Goal: Task Accomplishment & Management: Manage account settings

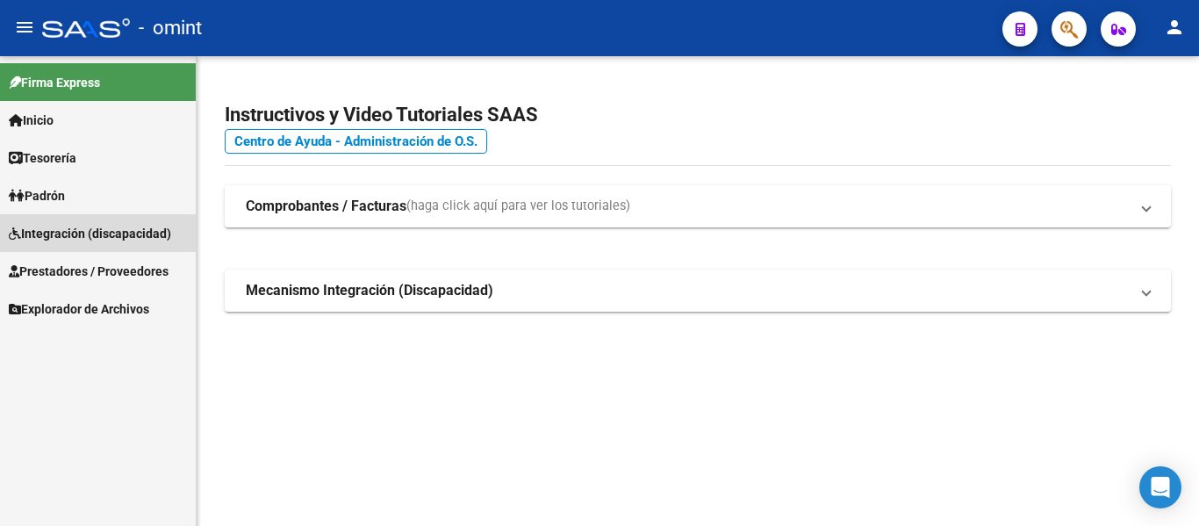
click at [61, 238] on span "Integración (discapacidad)" at bounding box center [90, 233] width 162 height 19
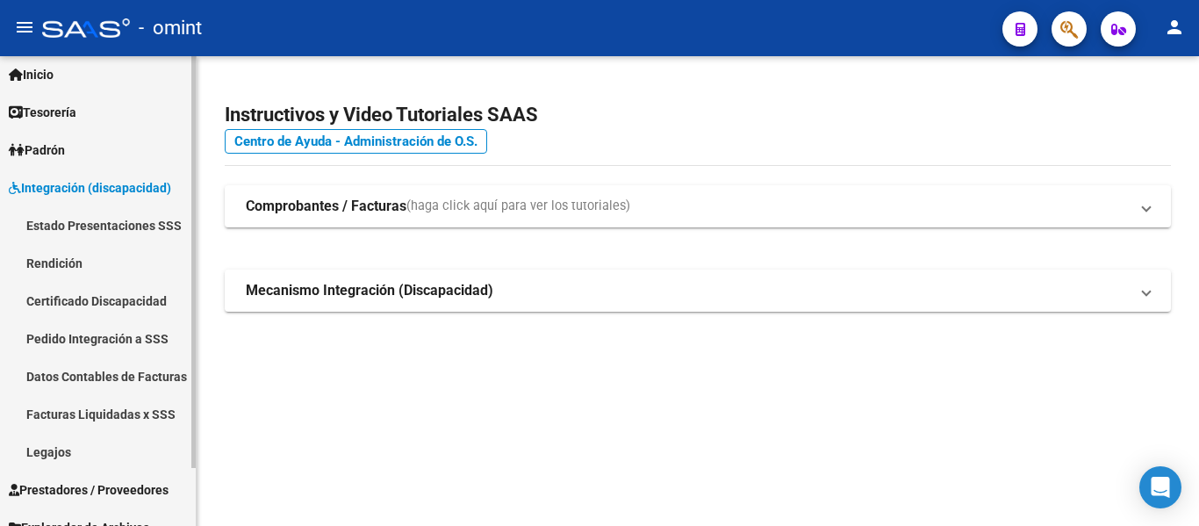
scroll to position [66, 0]
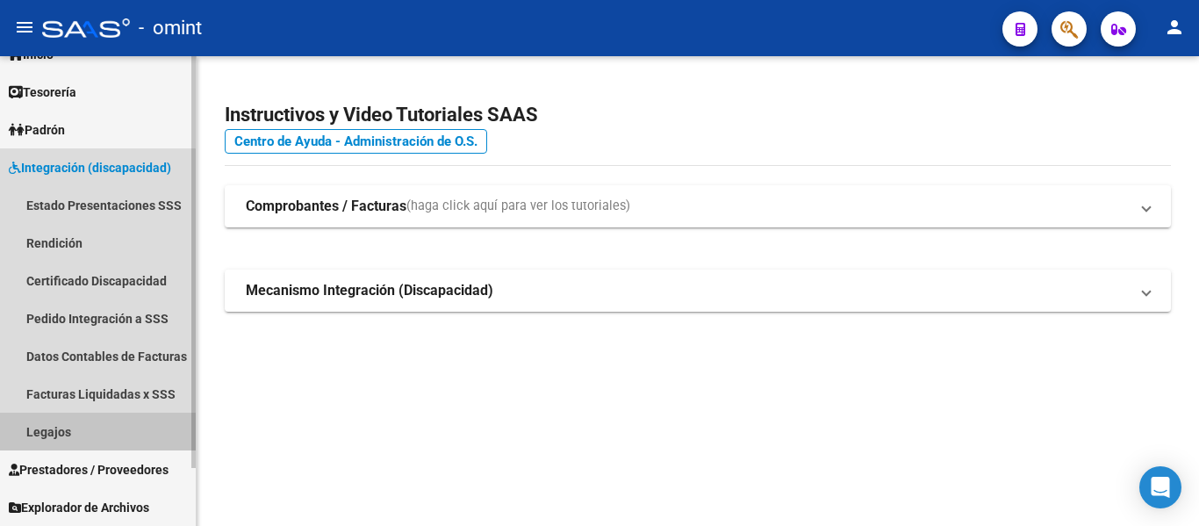
click at [82, 431] on link "Legajos" at bounding box center [98, 432] width 196 height 38
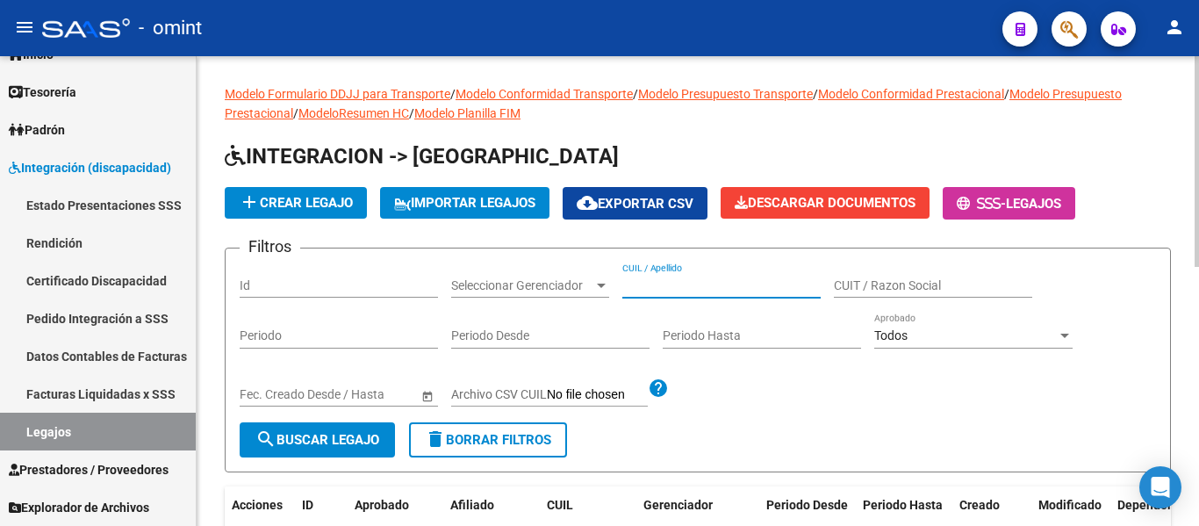
paste input "[PERSON_NAME]"
type input "[PERSON_NAME]"
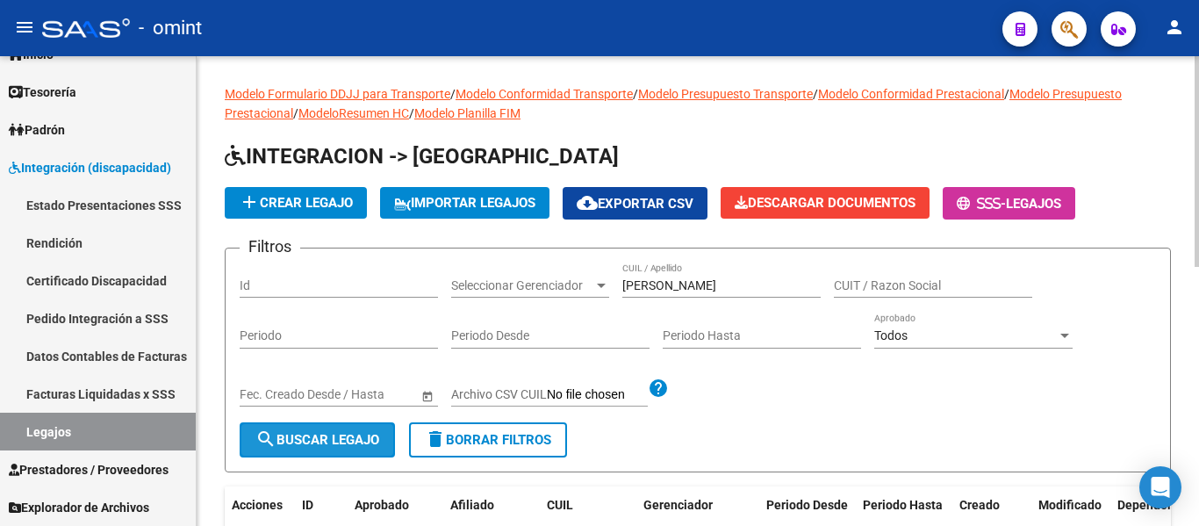
click at [361, 432] on span "search Buscar Legajo" at bounding box center [318, 440] width 124 height 16
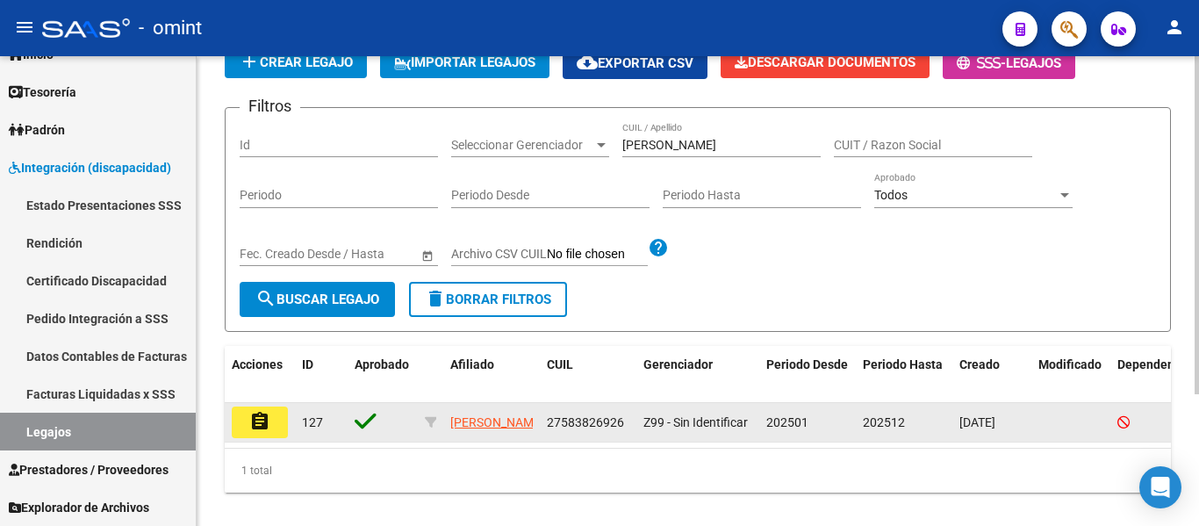
scroll to position [183, 0]
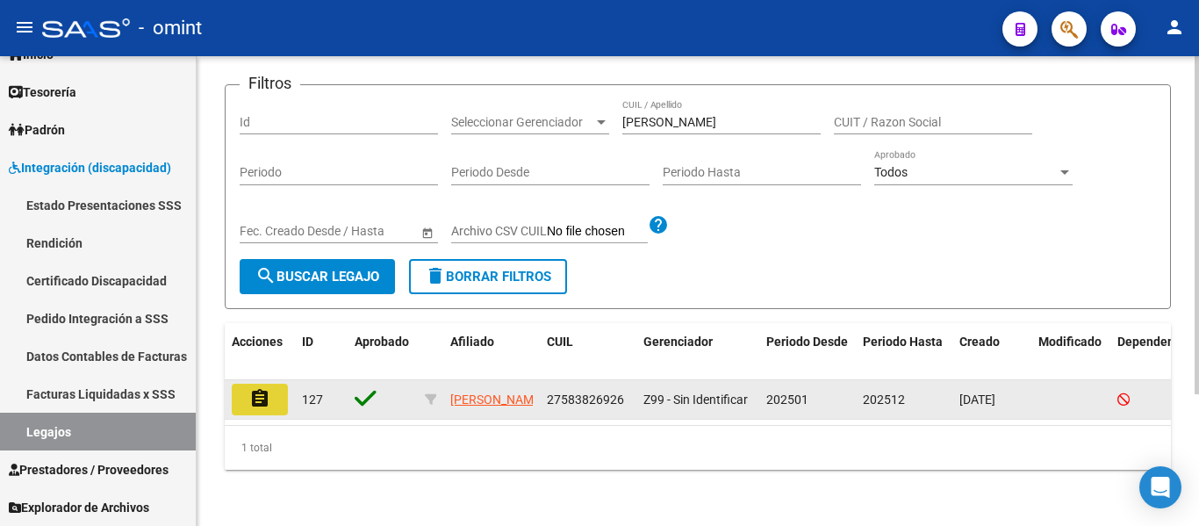
click at [258, 388] on mat-icon "assignment" at bounding box center [259, 398] width 21 height 21
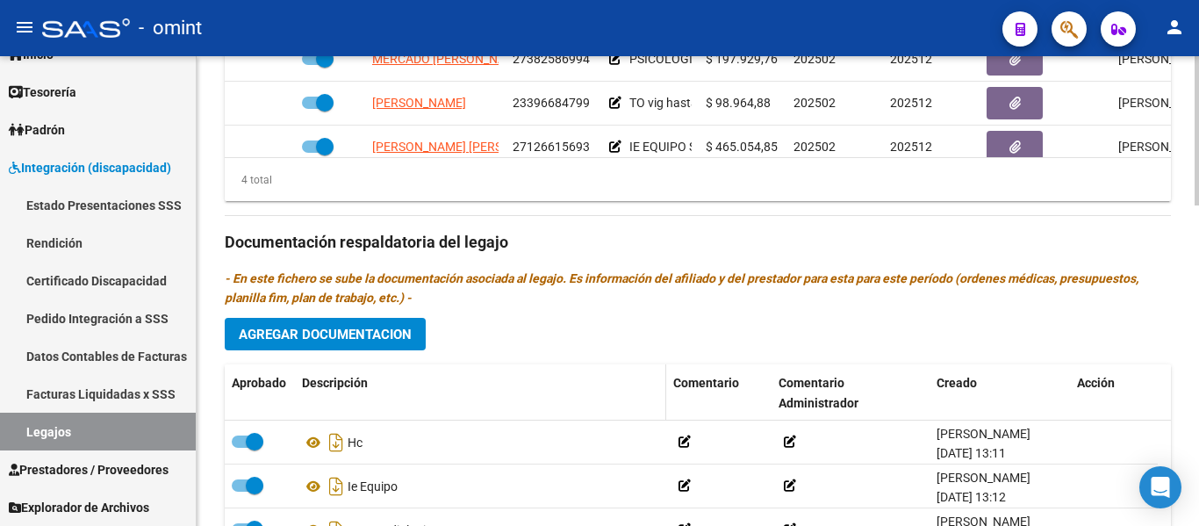
scroll to position [966, 0]
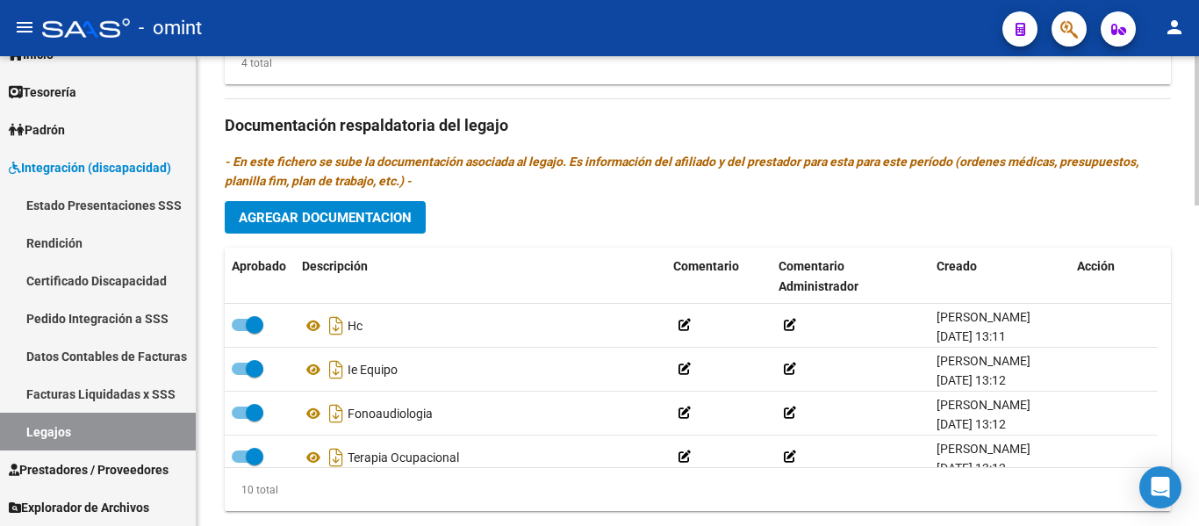
click at [381, 219] on span "Agregar Documentacion" at bounding box center [325, 218] width 173 height 16
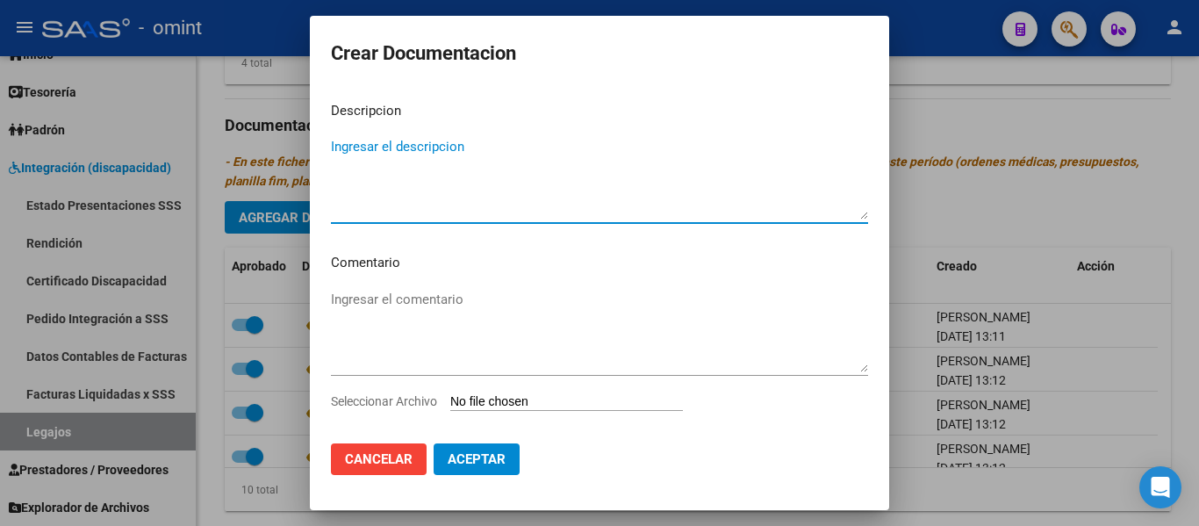
click at [516, 401] on input "Seleccionar Archivo" at bounding box center [566, 402] width 233 height 17
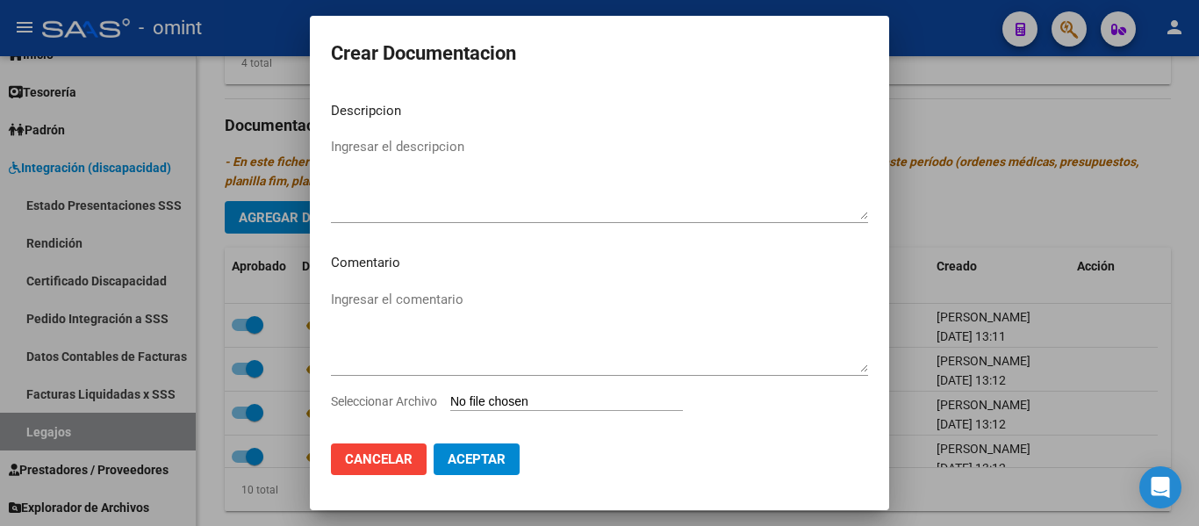
type input "C:\fakepath\048.pdf"
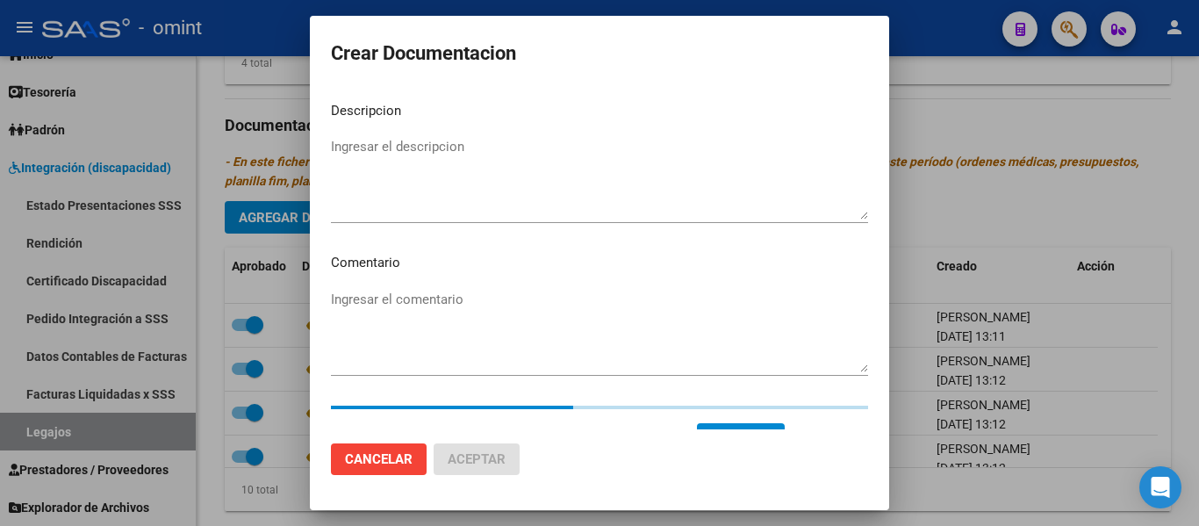
click at [426, 159] on textarea "Ingresar el descripcion" at bounding box center [599, 178] width 537 height 83
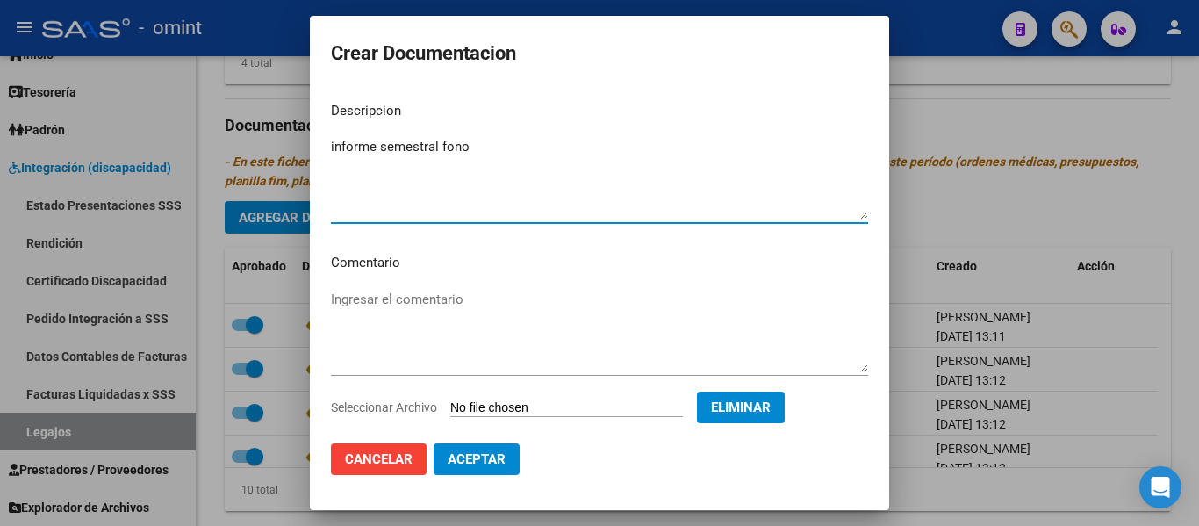
type textarea "informe semestral fono"
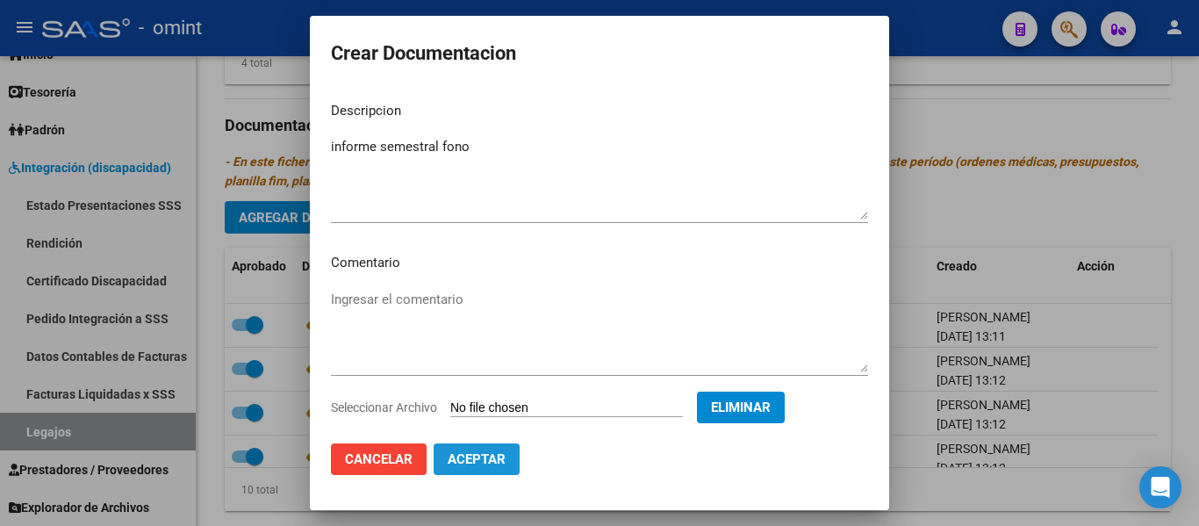
click at [497, 462] on span "Aceptar" at bounding box center [477, 459] width 58 height 16
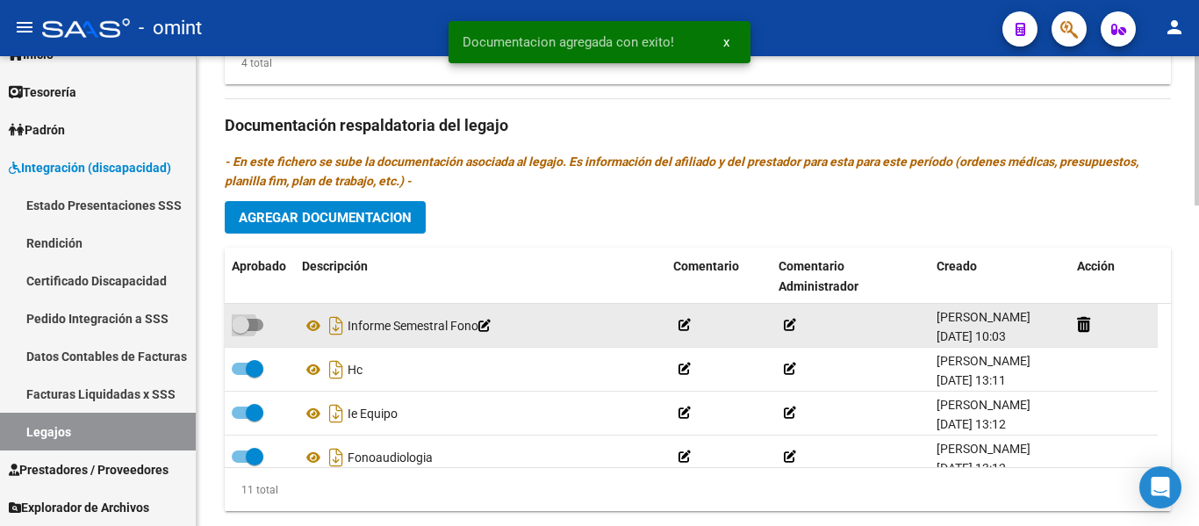
click at [240, 324] on span at bounding box center [241, 325] width 18 height 18
click at [240, 331] on input "checkbox" at bounding box center [240, 331] width 1 height 1
checkbox input "true"
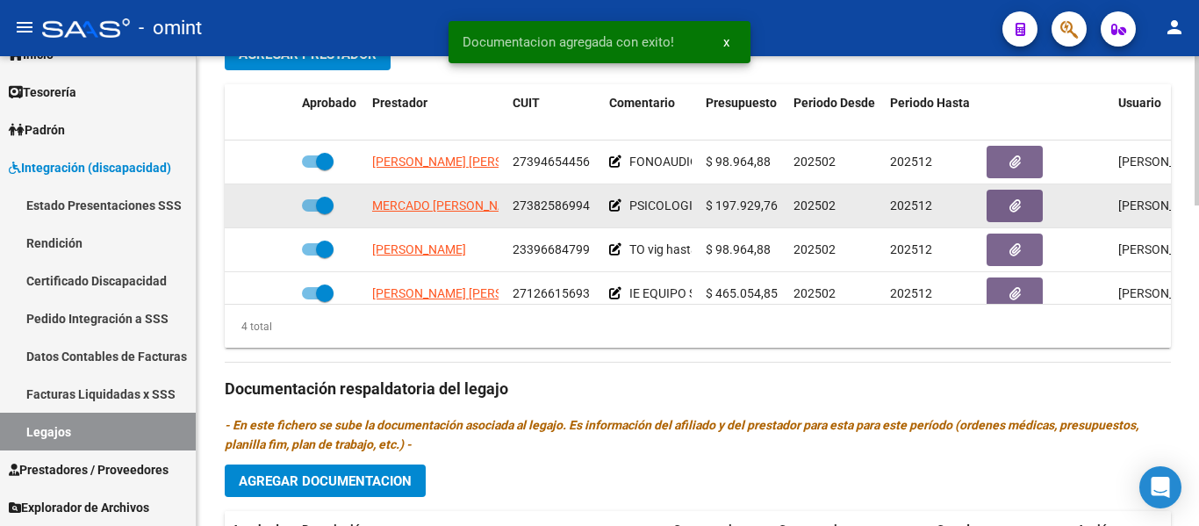
scroll to position [32, 0]
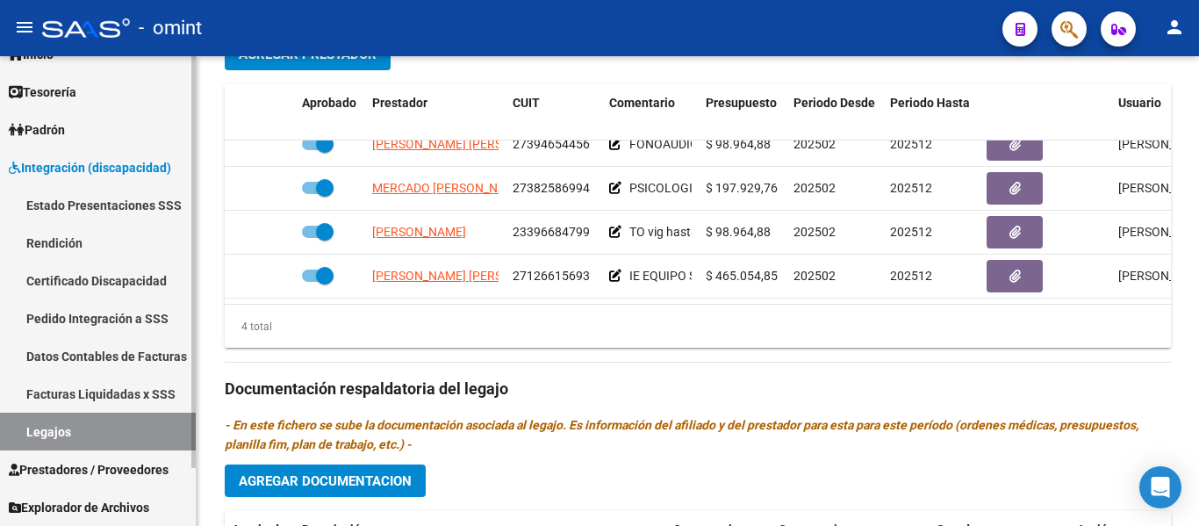
click at [107, 279] on link "Certificado Discapacidad" at bounding box center [98, 281] width 196 height 38
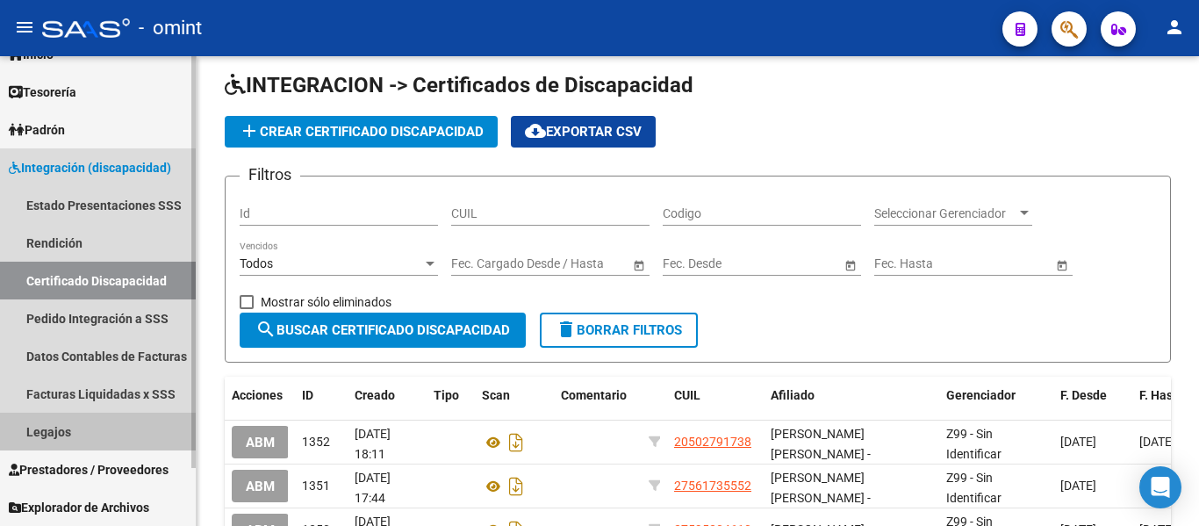
click at [69, 430] on link "Legajos" at bounding box center [98, 432] width 196 height 38
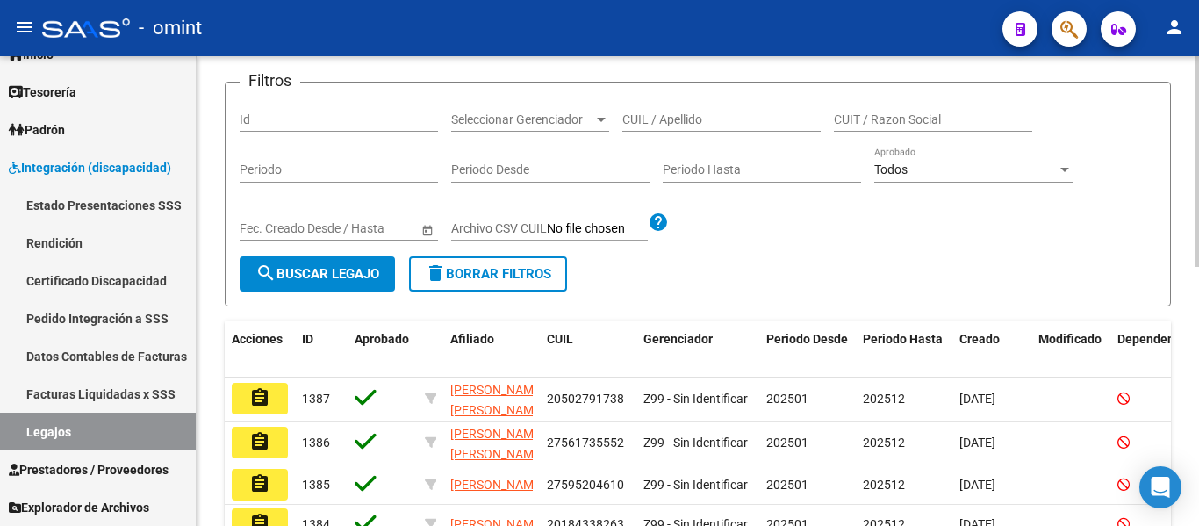
scroll to position [15, 0]
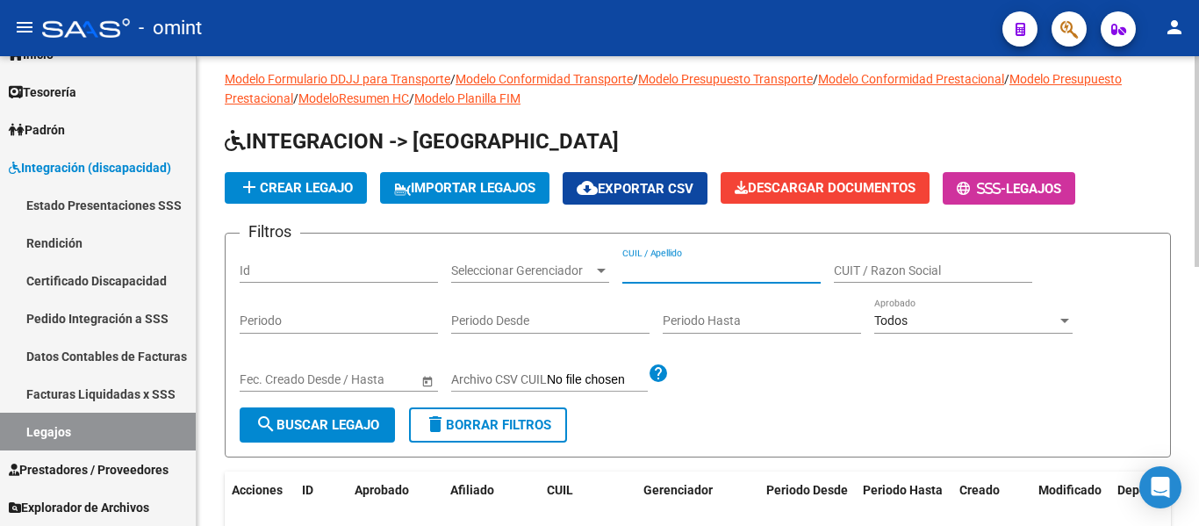
paste input "[PERSON_NAME] SOL"
type input "[PERSON_NAME] SOL"
click at [359, 421] on span "search Buscar Legajo" at bounding box center [318, 425] width 124 height 16
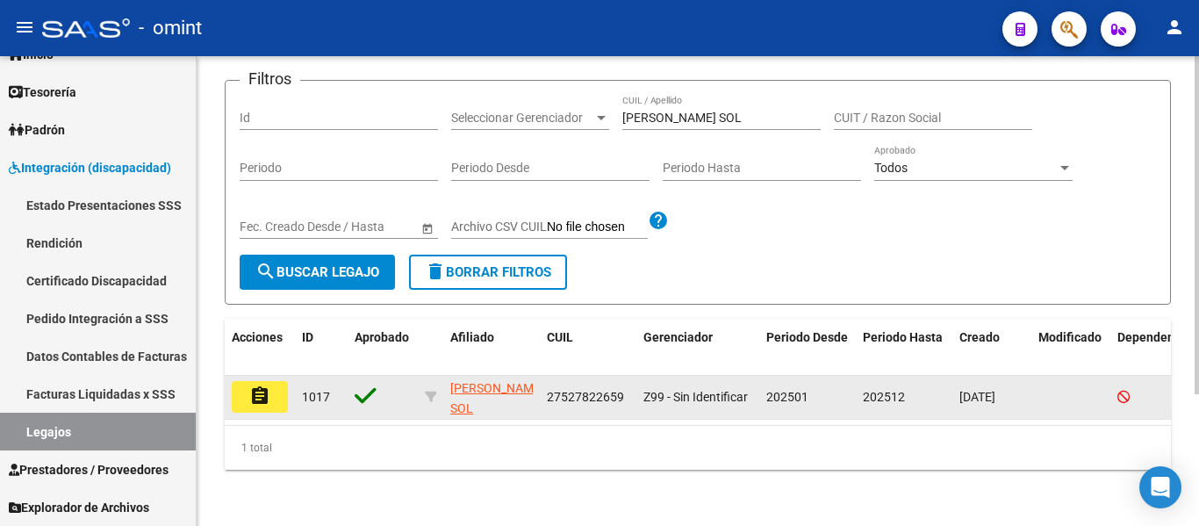
scroll to position [183, 0]
click at [248, 382] on button "assignment" at bounding box center [260, 397] width 56 height 32
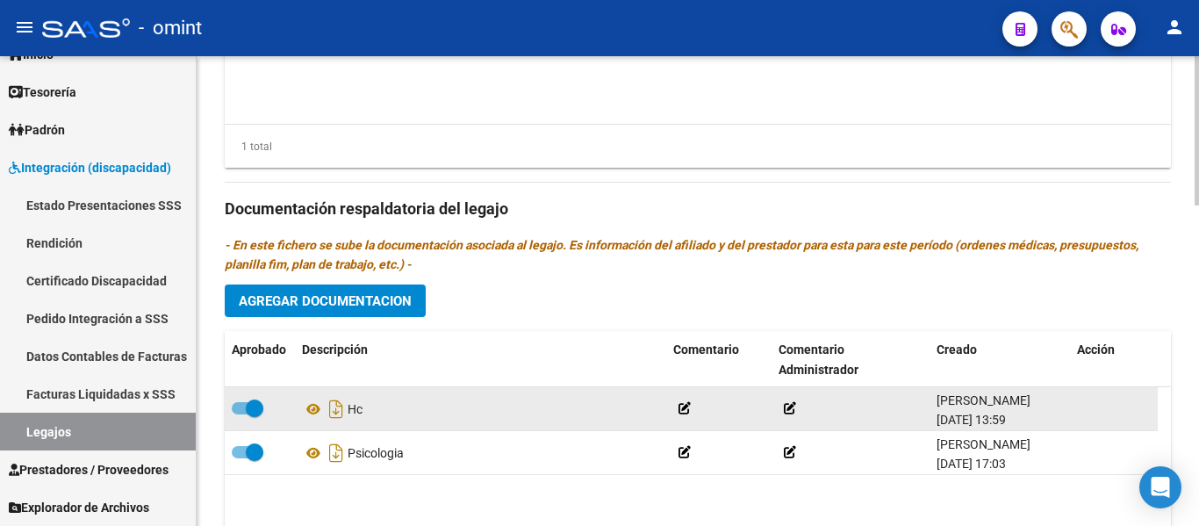
scroll to position [966, 0]
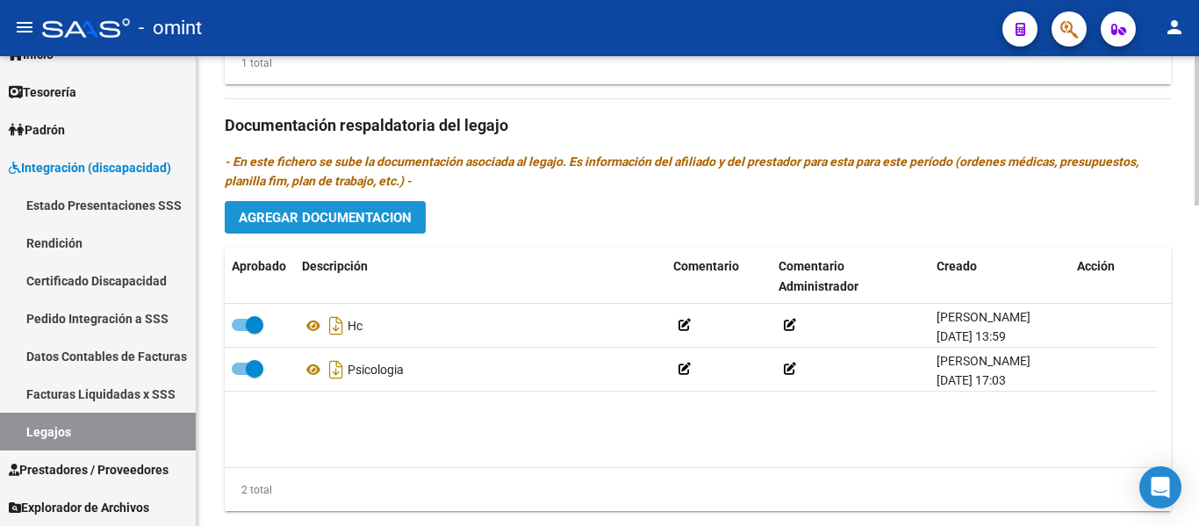
click at [397, 203] on button "Agregar Documentacion" at bounding box center [325, 217] width 201 height 32
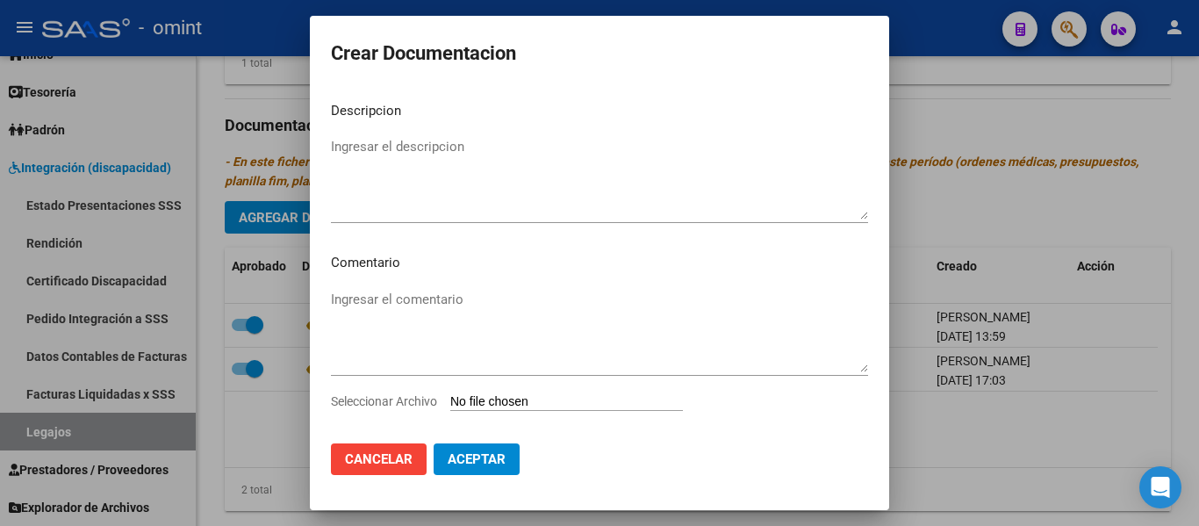
click at [551, 401] on input "Seleccionar Archivo" at bounding box center [566, 402] width 233 height 17
type input "C:\fakepath\plan e informe.pdf"
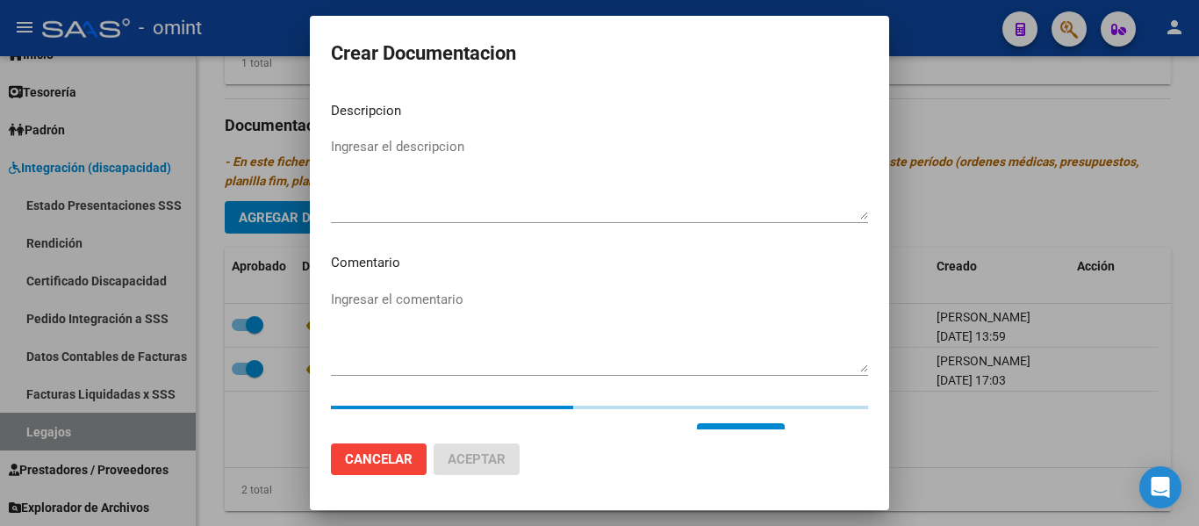
click at [456, 164] on textarea "Ingresar el descripcion" at bounding box center [599, 178] width 537 height 83
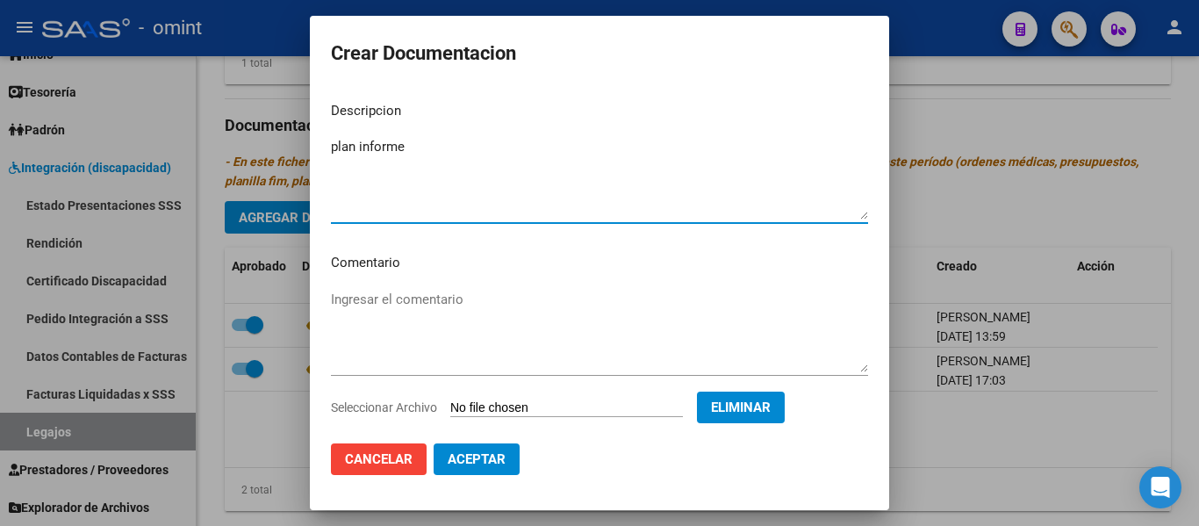
type textarea "plan informe"
click at [480, 461] on span "Aceptar" at bounding box center [477, 459] width 58 height 16
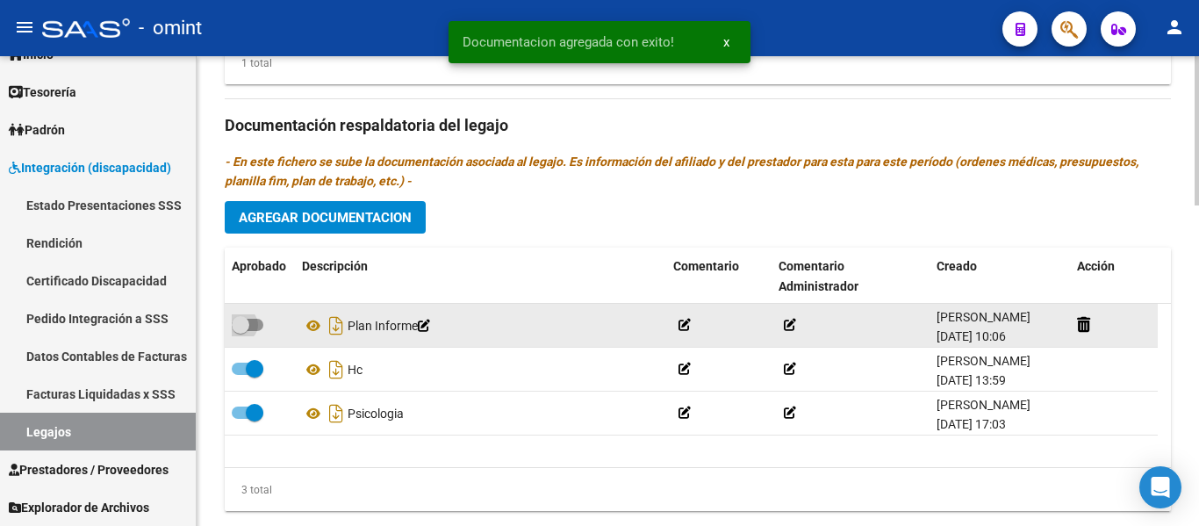
click at [243, 320] on span at bounding box center [241, 325] width 18 height 18
click at [241, 331] on input "checkbox" at bounding box center [240, 331] width 1 height 1
checkbox input "true"
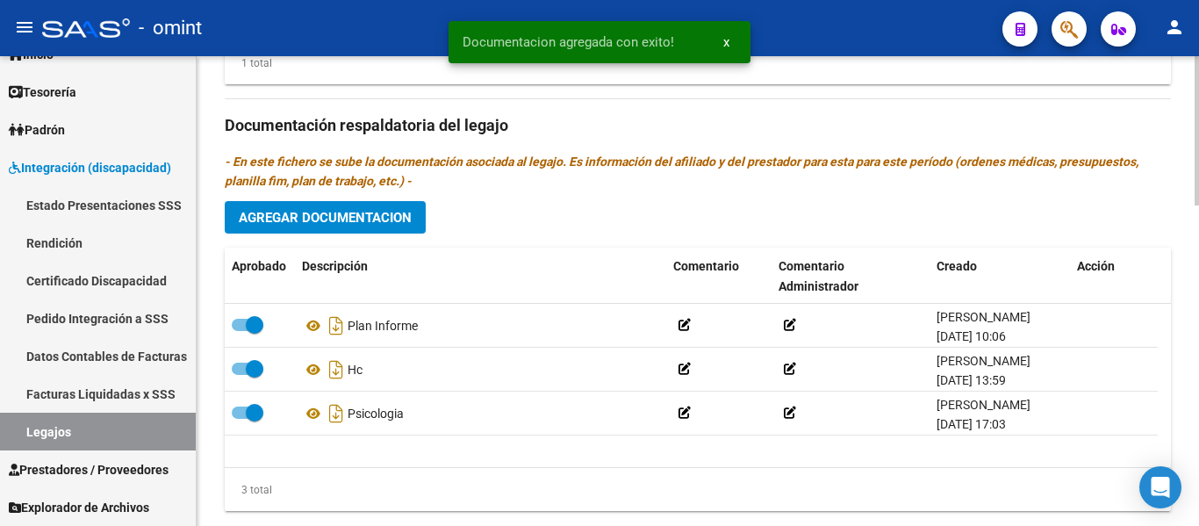
click at [343, 226] on span "Agregar Documentacion" at bounding box center [325, 218] width 173 height 16
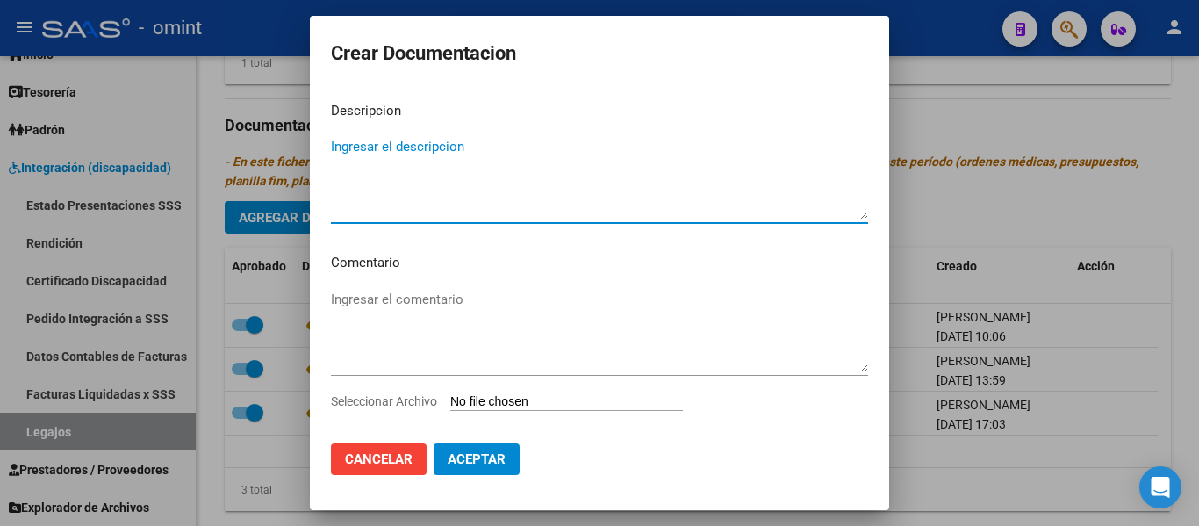
click at [515, 400] on input "Seleccionar Archivo" at bounding box center [566, 402] width 233 height 17
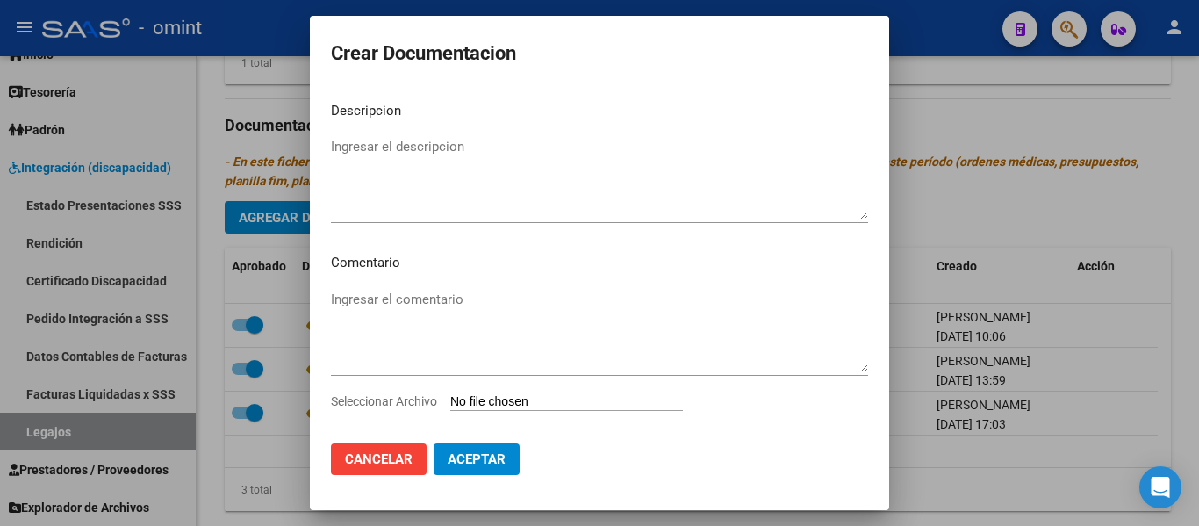
type input "C:\fakepath\car.jpg"
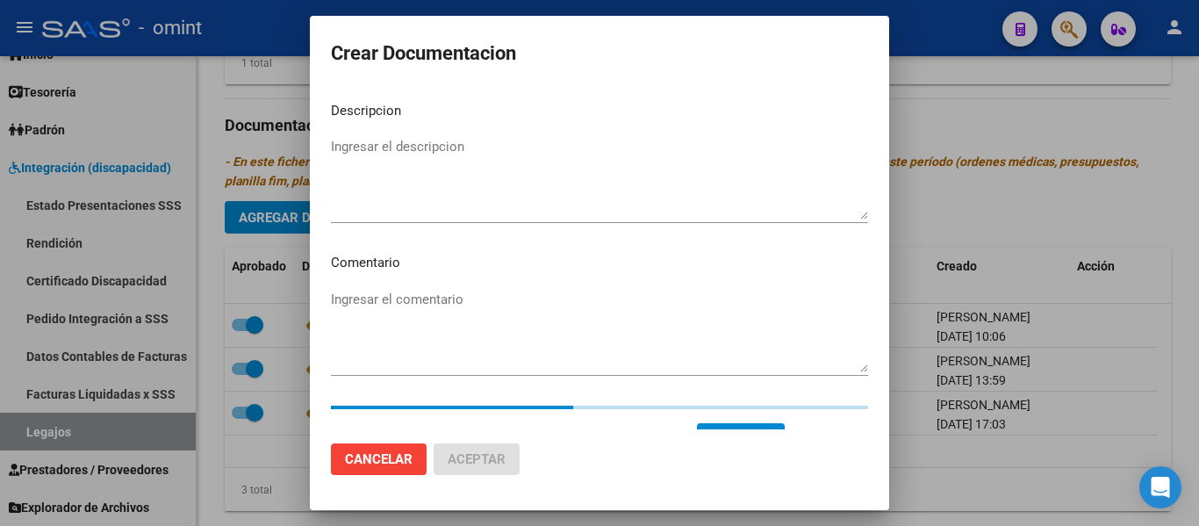
click at [401, 147] on textarea "Ingresar el descripcion" at bounding box center [599, 178] width 537 height 83
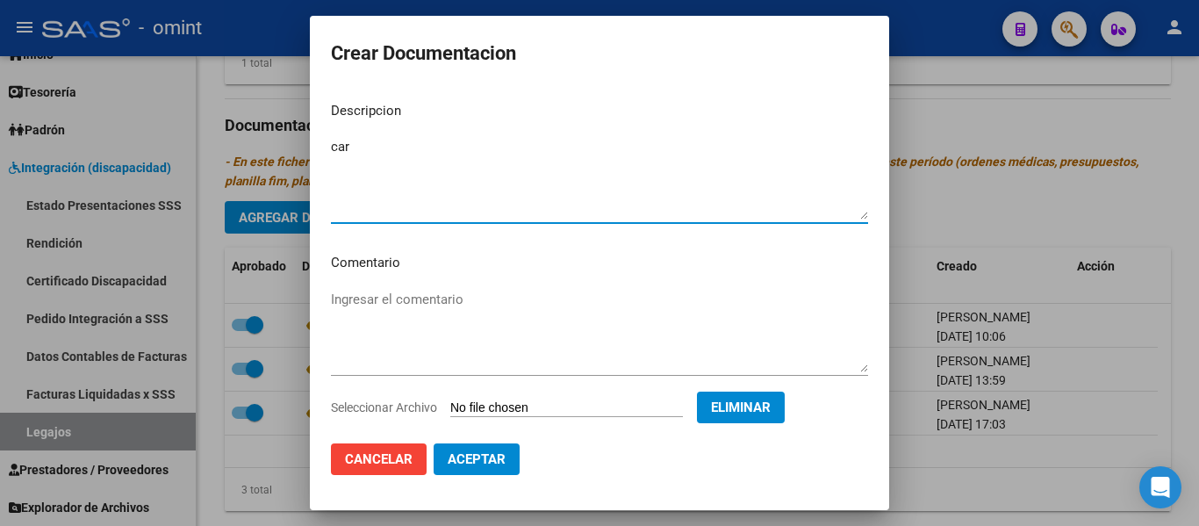
type textarea "car"
click at [505, 457] on button "Aceptar" at bounding box center [477, 459] width 86 height 32
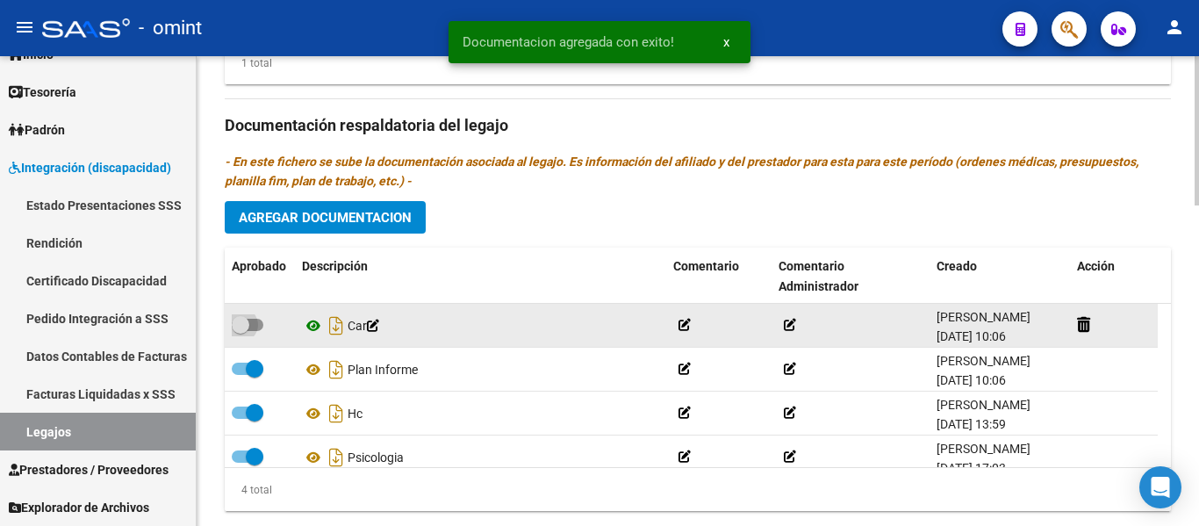
drag, startPoint x: 240, startPoint y: 322, endPoint x: 317, endPoint y: 333, distance: 78.0
click at [241, 322] on span at bounding box center [241, 325] width 18 height 18
click at [241, 331] on input "checkbox" at bounding box center [240, 331] width 1 height 1
checkbox input "true"
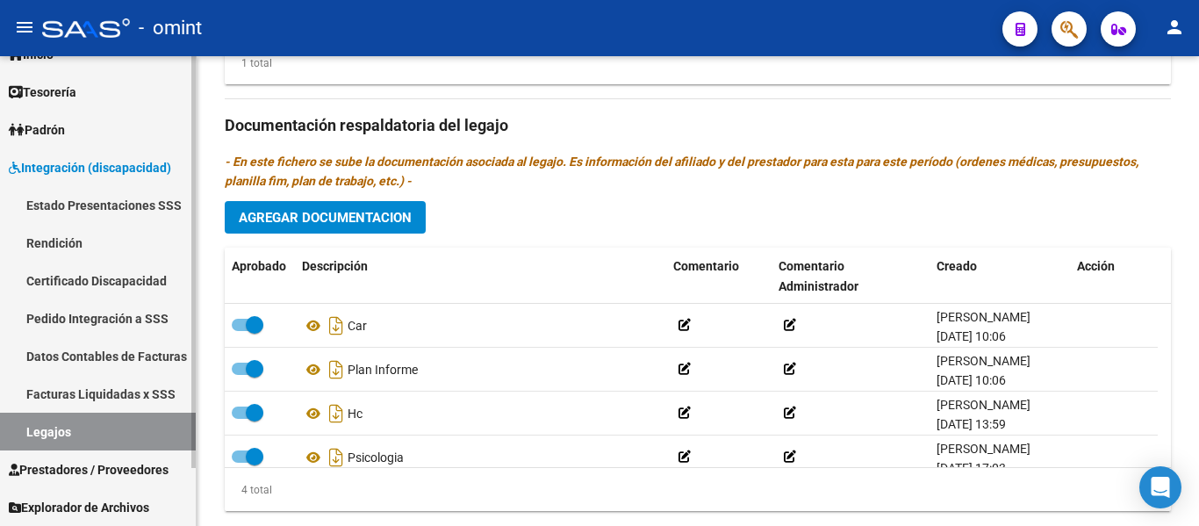
click at [79, 272] on link "Certificado Discapacidad" at bounding box center [98, 281] width 196 height 38
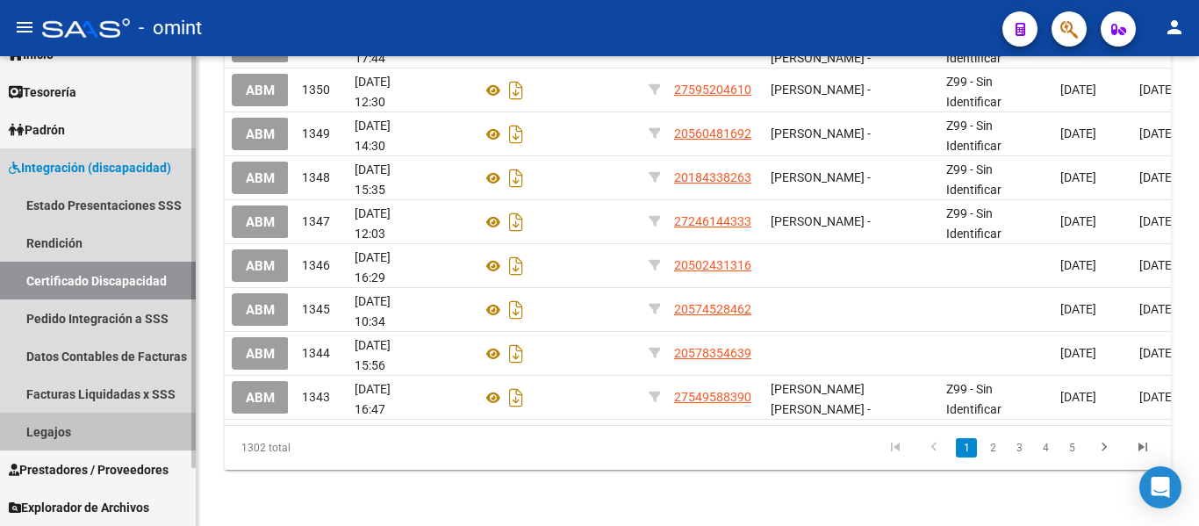
drag, startPoint x: 73, startPoint y: 423, endPoint x: 108, endPoint y: 431, distance: 36.0
click at [72, 423] on link "Legajos" at bounding box center [98, 432] width 196 height 38
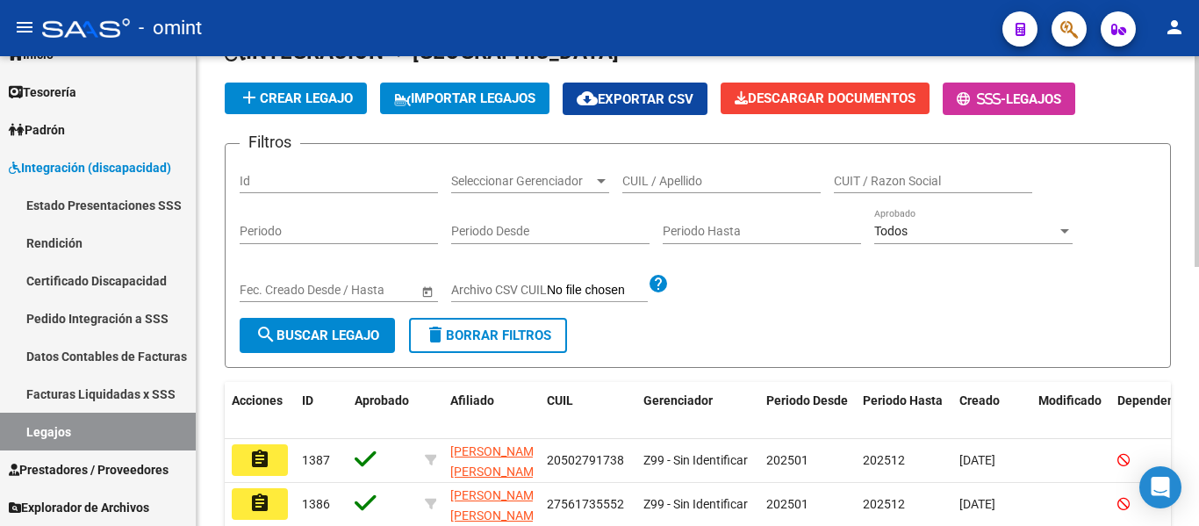
scroll to position [51, 0]
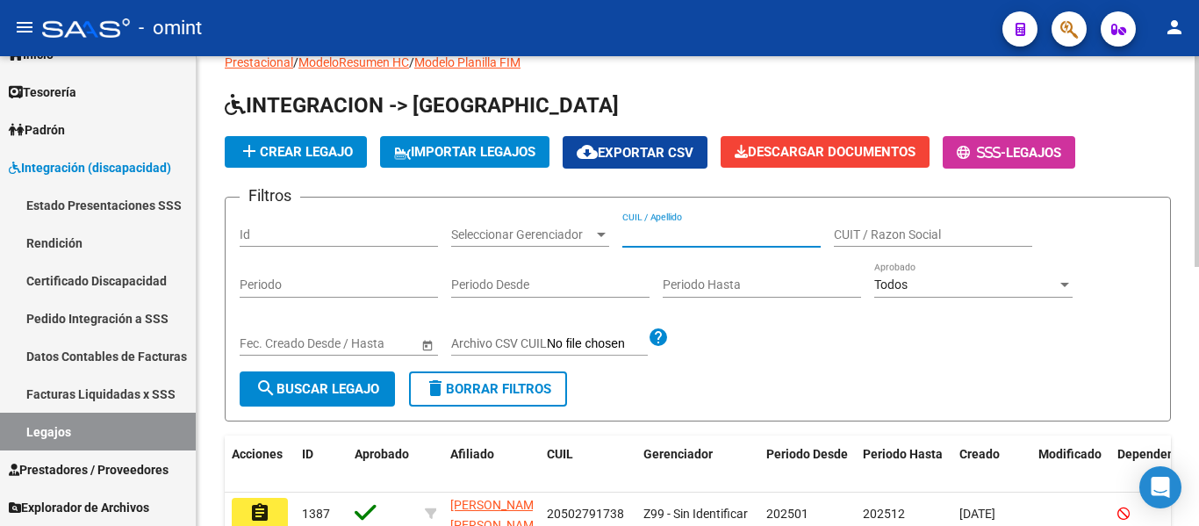
paste input "[PERSON_NAME]"
type input "[PERSON_NAME]"
click at [342, 392] on span "search Buscar Legajo" at bounding box center [318, 389] width 124 height 16
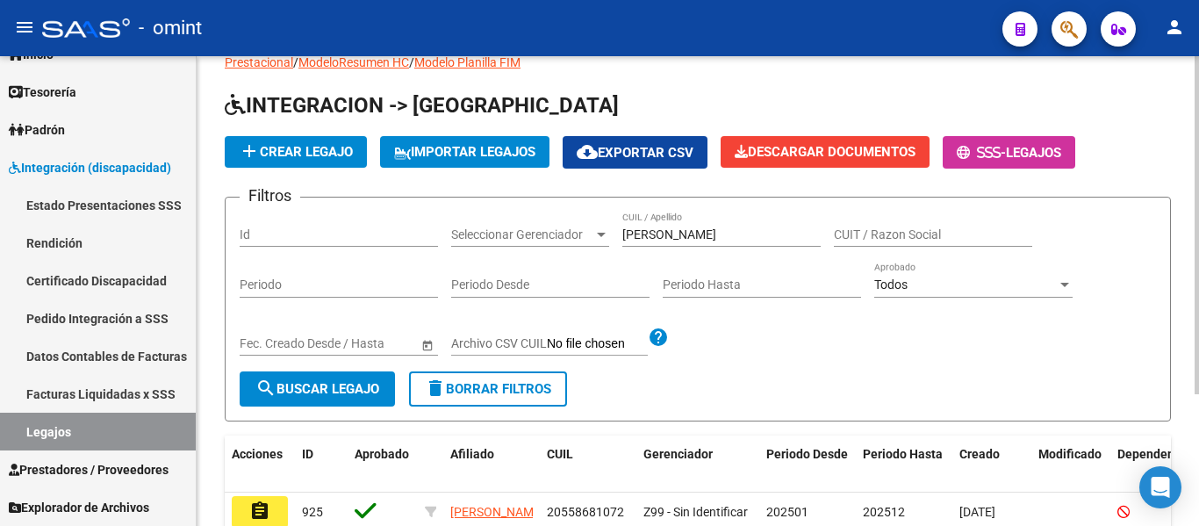
scroll to position [183, 0]
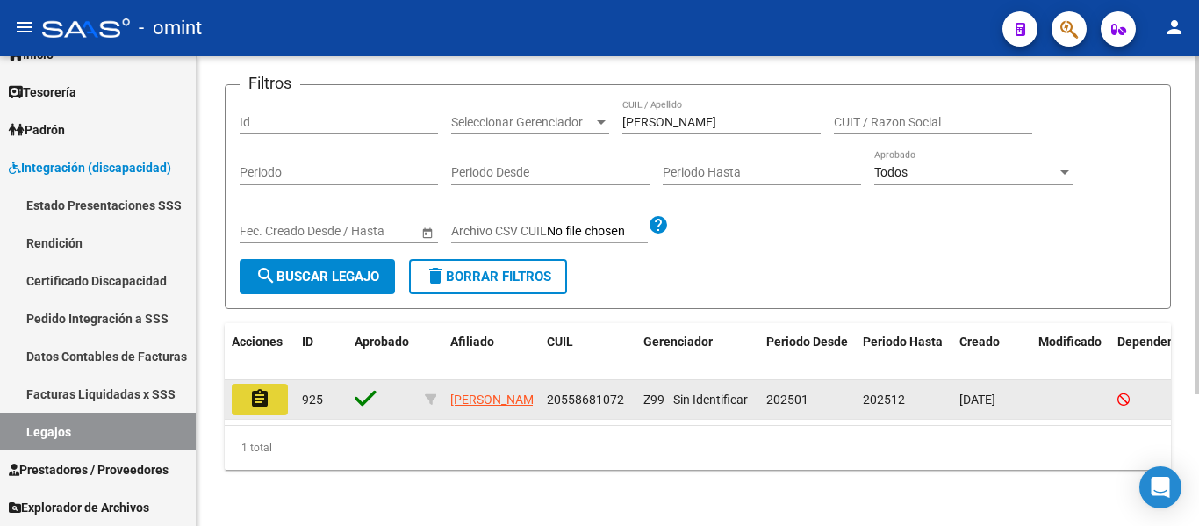
drag, startPoint x: 274, startPoint y: 381, endPoint x: 283, endPoint y: 380, distance: 8.8
click at [273, 384] on button "assignment" at bounding box center [260, 400] width 56 height 32
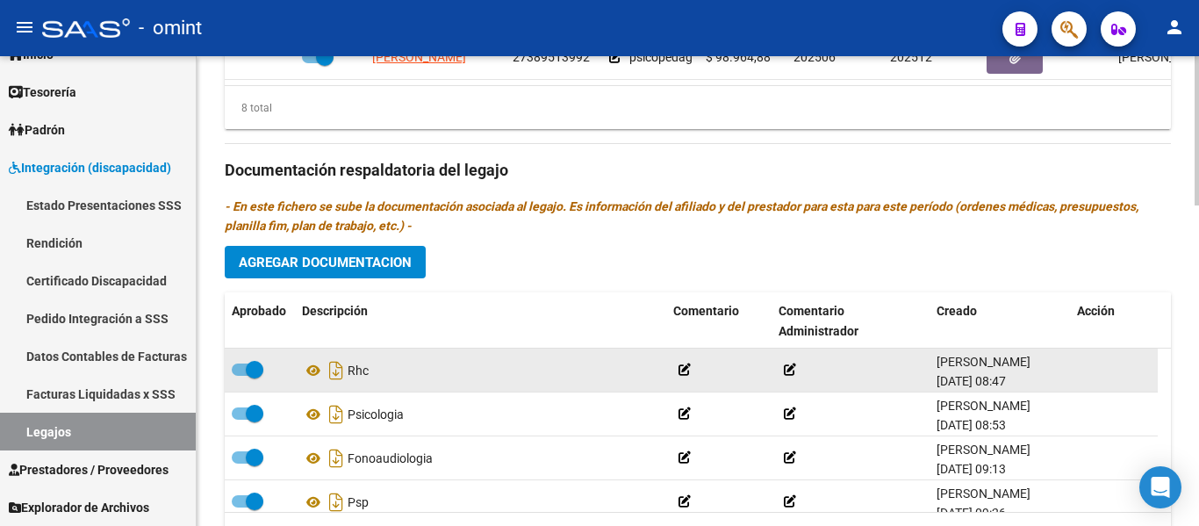
scroll to position [966, 0]
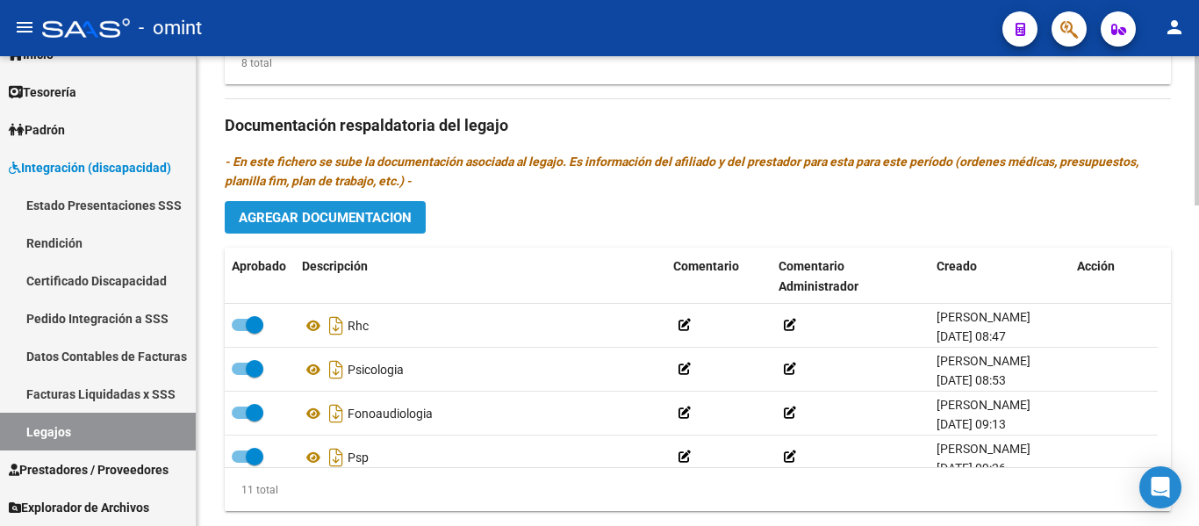
click at [385, 219] on span "Agregar Documentacion" at bounding box center [325, 218] width 173 height 16
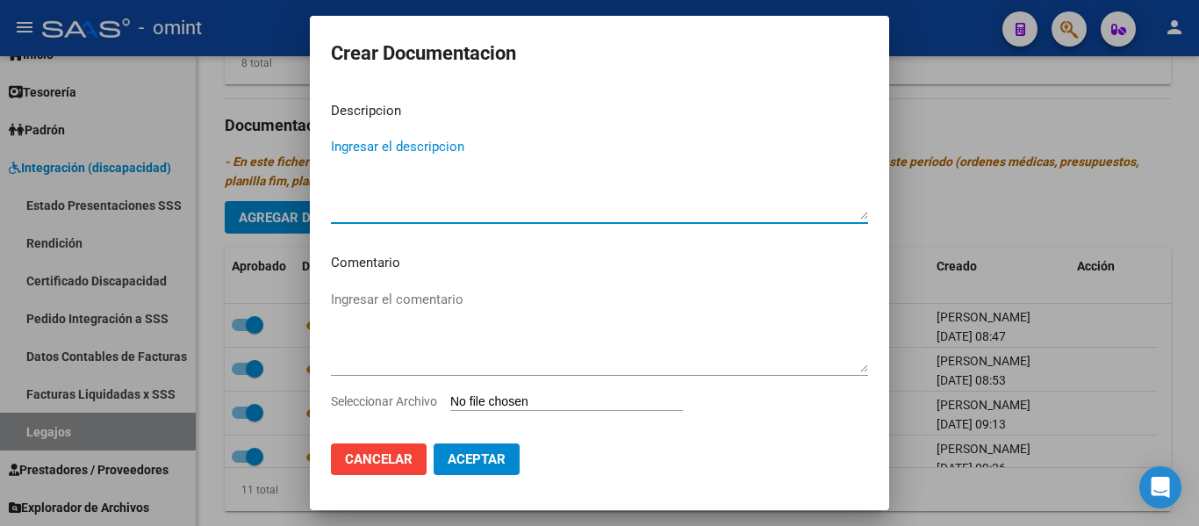
click at [518, 403] on input "Seleccionar Archivo" at bounding box center [566, 402] width 233 height 17
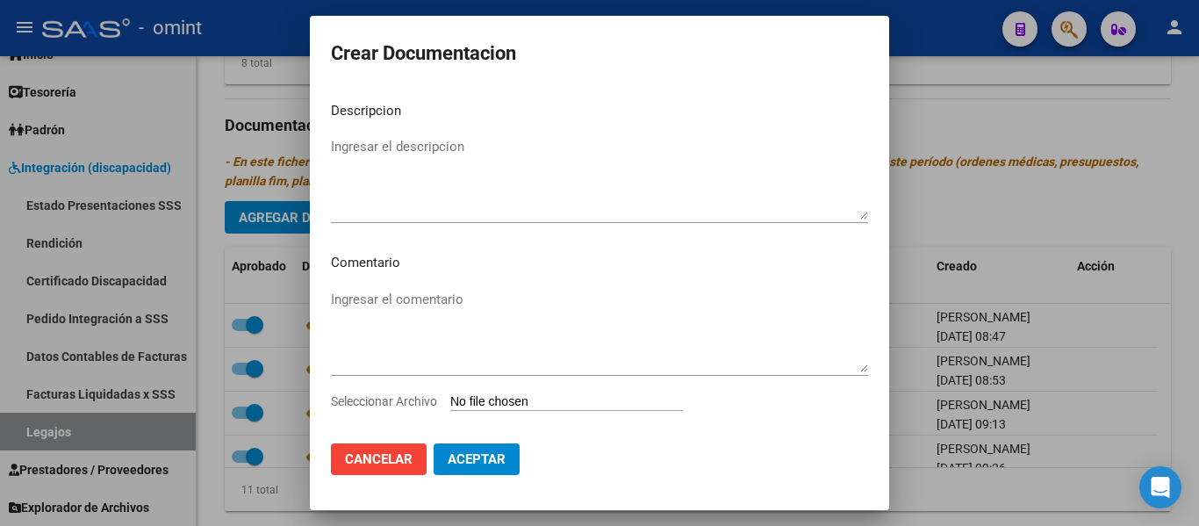
type input "C:\fakepath\4350129103_25100306500_form048.pdf"
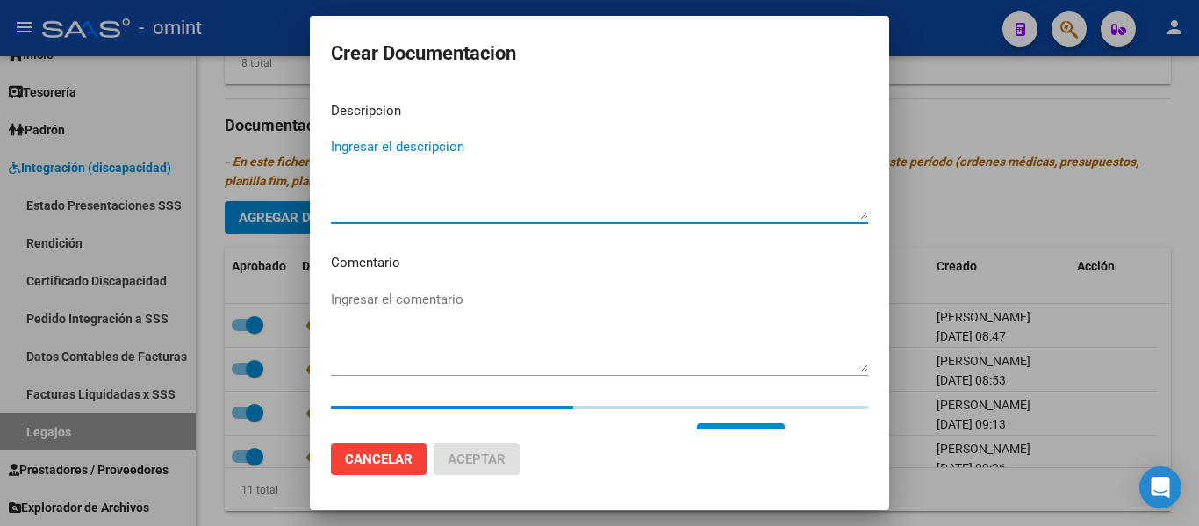
click at [445, 166] on textarea "Ingresar el descripcion" at bounding box center [599, 178] width 537 height 83
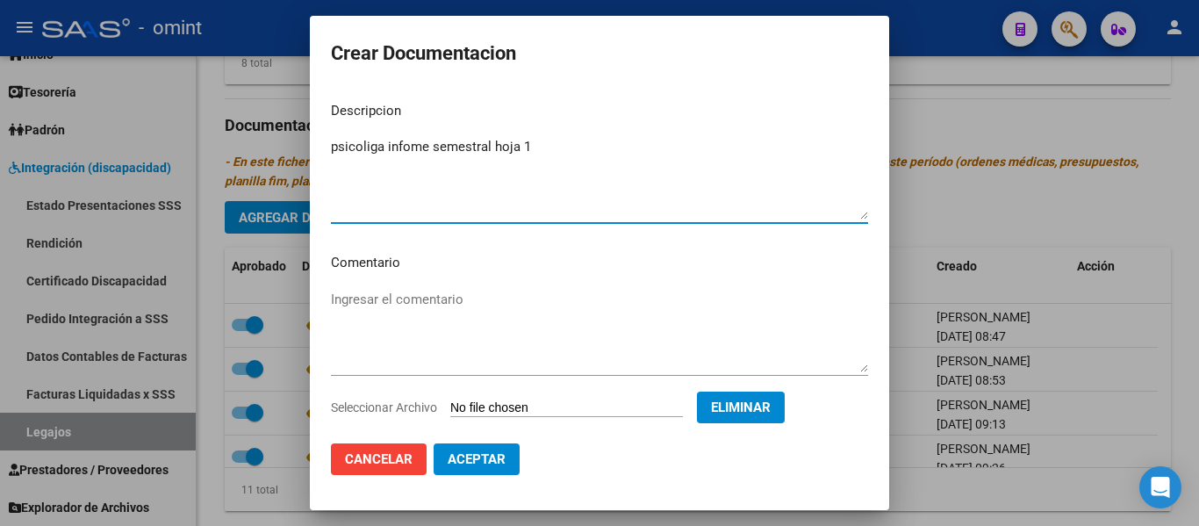
drag, startPoint x: 516, startPoint y: 148, endPoint x: 338, endPoint y: 147, distance: 178.3
click at [322, 147] on mat-dialog-content "Descripcion psicoliga infome semestral hoja 1 Ingresar el descripcion Comentari…" at bounding box center [600, 259] width 580 height 342
type textarea "psicoliga infome semestral hoja 1"
click at [481, 450] on button "Aceptar" at bounding box center [477, 459] width 86 height 32
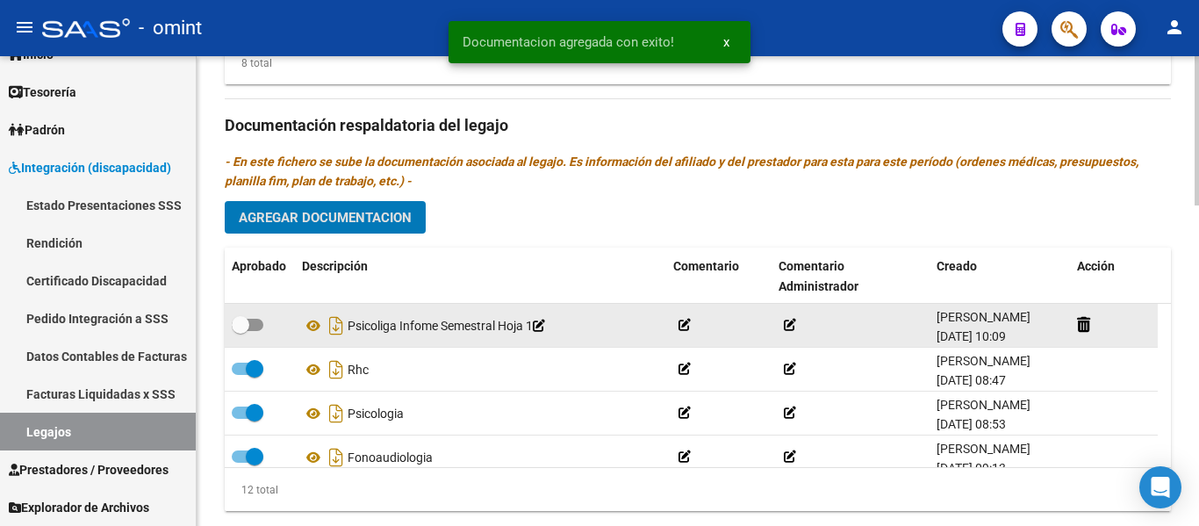
click at [241, 320] on span at bounding box center [241, 325] width 18 height 18
click at [241, 331] on input "checkbox" at bounding box center [240, 331] width 1 height 1
checkbox input "true"
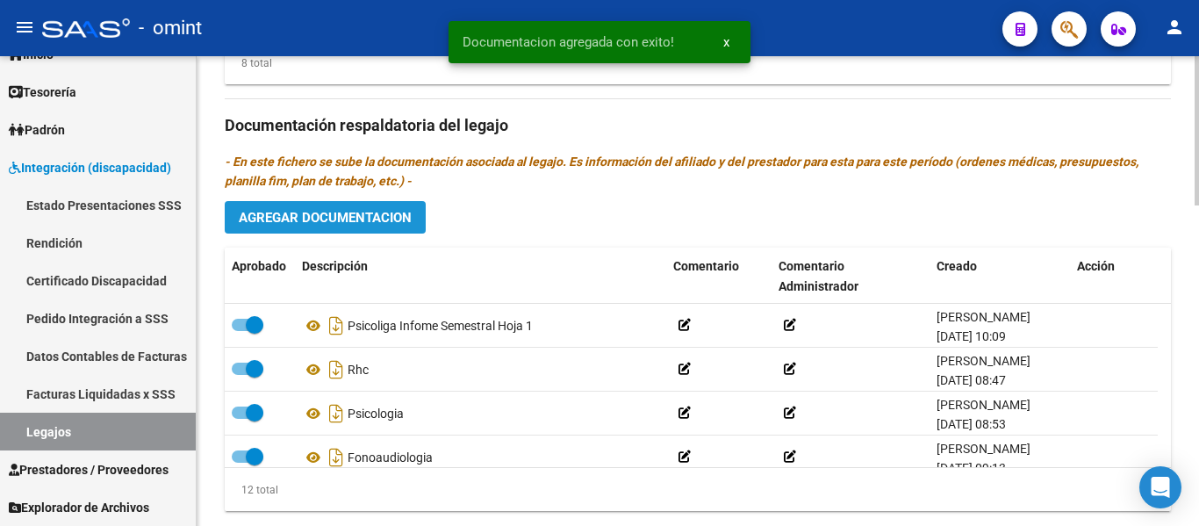
click at [364, 226] on span "Agregar Documentacion" at bounding box center [325, 218] width 173 height 16
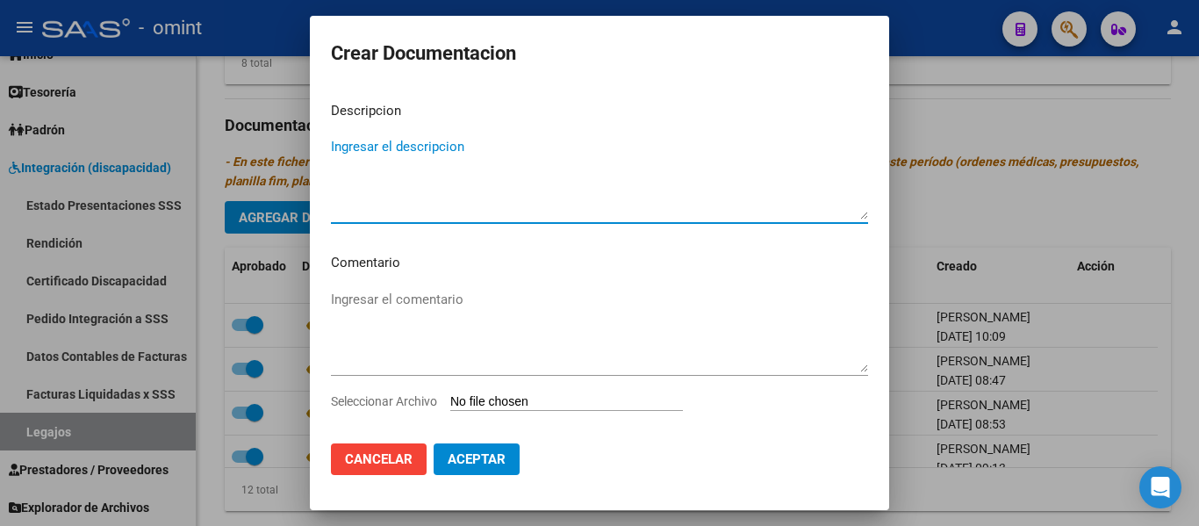
paste textarea "psicoliga infome semestral hoja"
type textarea "psicoliga infome semestral hoja 2"
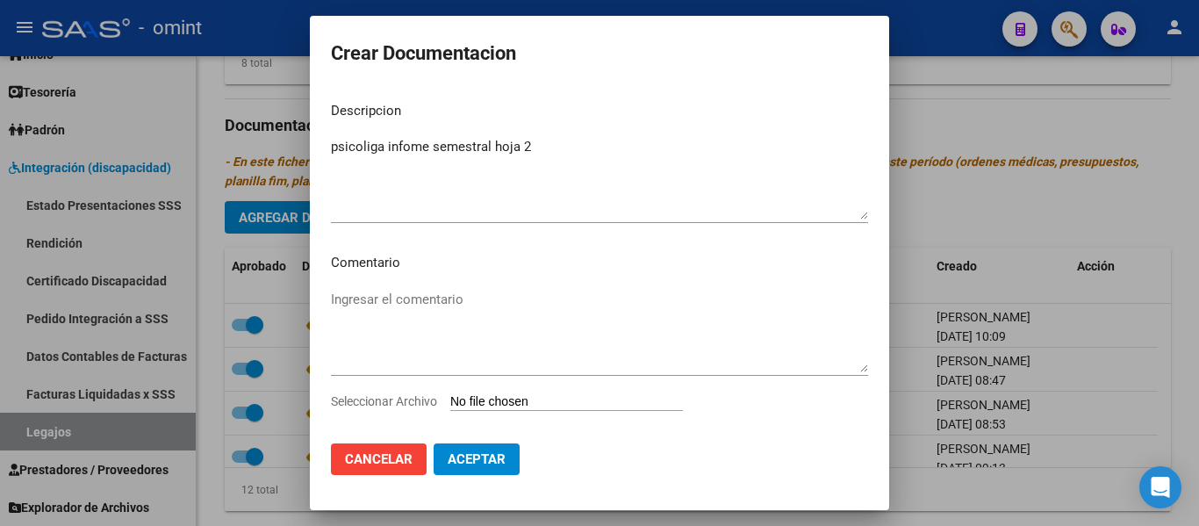
click at [553, 404] on input "Seleccionar Archivo" at bounding box center [566, 402] width 233 height 17
type input "C:\fakepath\4350129103_25060304275_form049-page2.pdf"
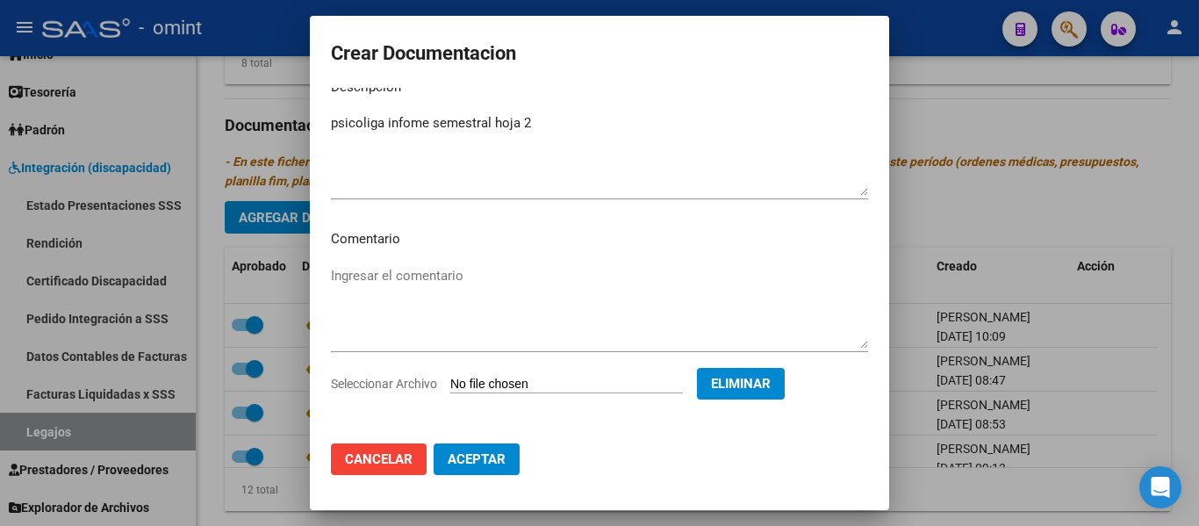
scroll to position [30, 0]
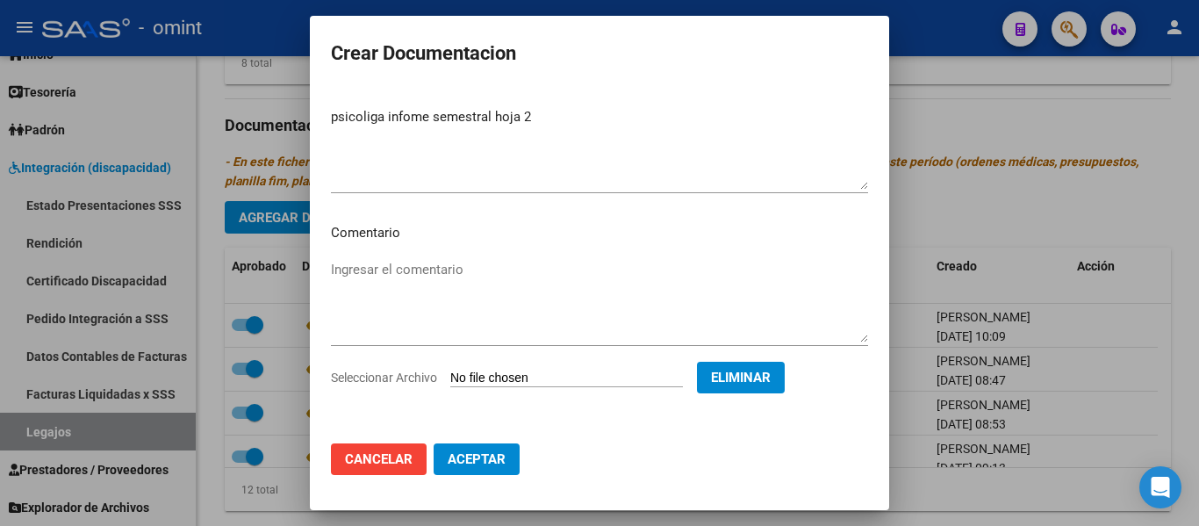
click at [495, 446] on button "Aceptar" at bounding box center [477, 459] width 86 height 32
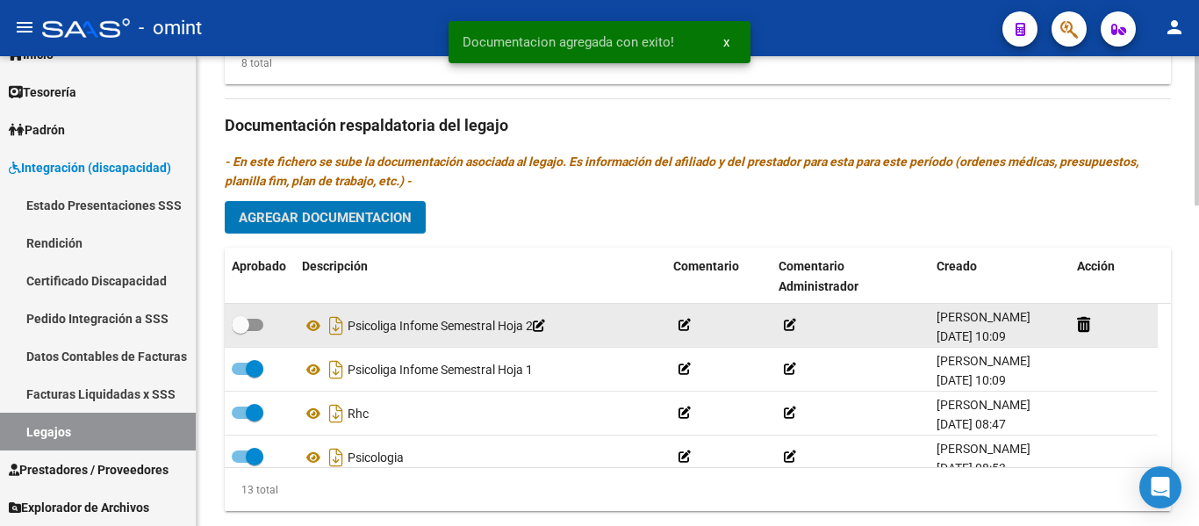
click at [235, 328] on span at bounding box center [241, 325] width 18 height 18
click at [240, 331] on input "checkbox" at bounding box center [240, 331] width 1 height 1
checkbox input "true"
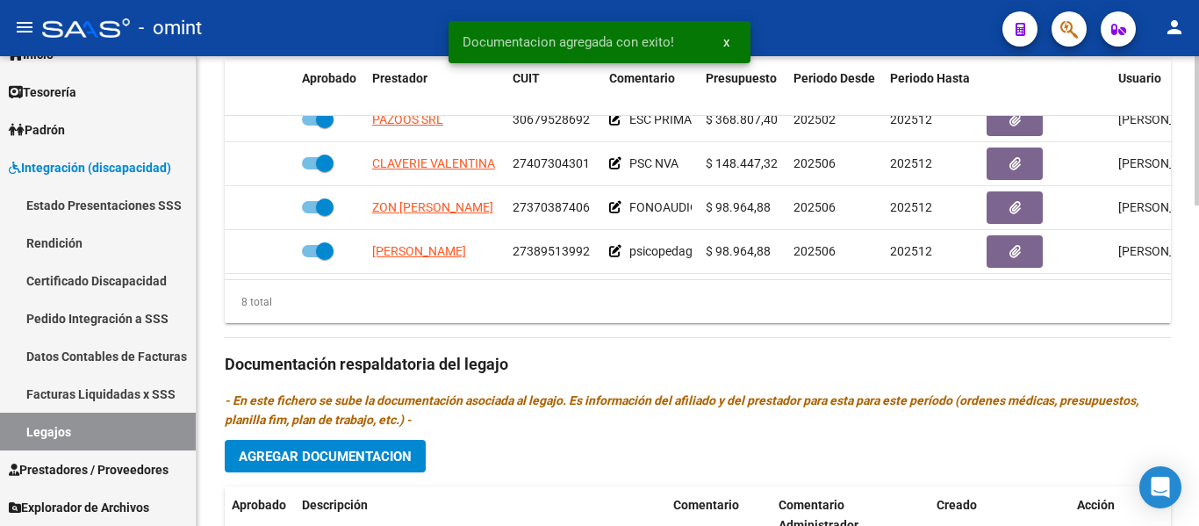
scroll to position [702, 0]
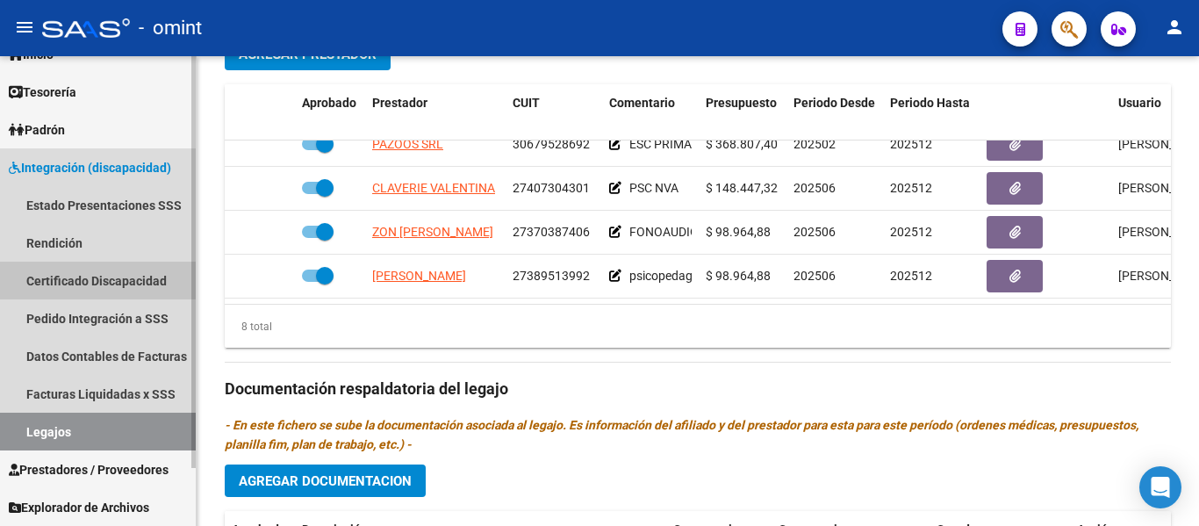
click at [98, 278] on link "Certificado Discapacidad" at bounding box center [98, 281] width 196 height 38
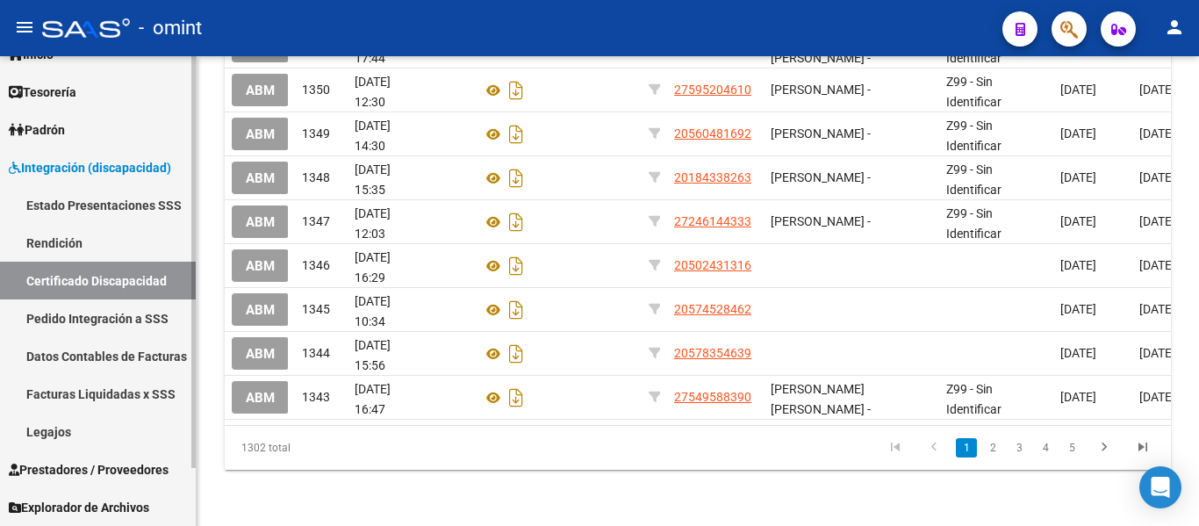
click at [51, 430] on link "Legajos" at bounding box center [98, 432] width 196 height 38
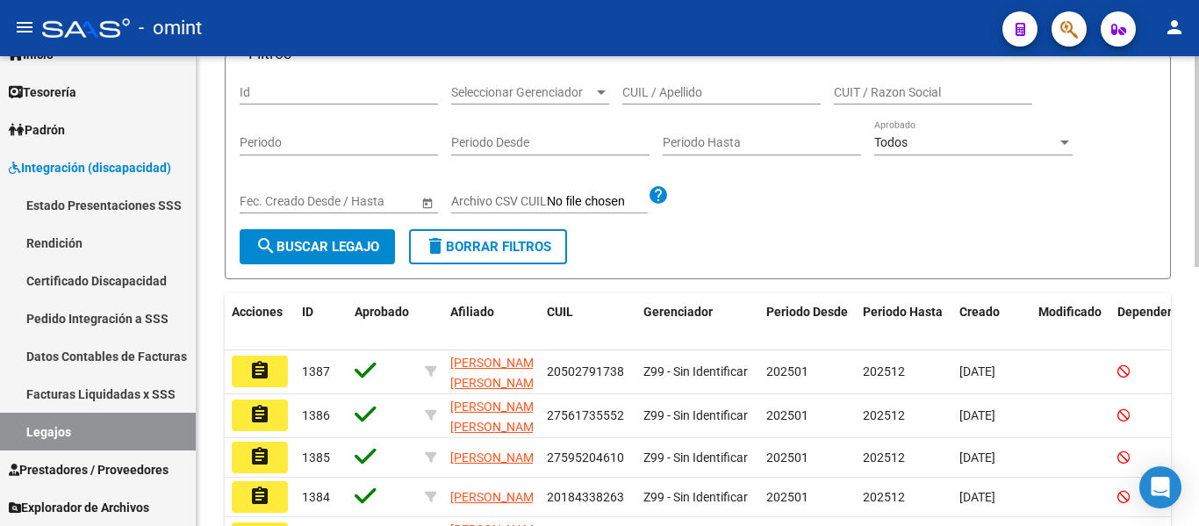
scroll to position [191, 0]
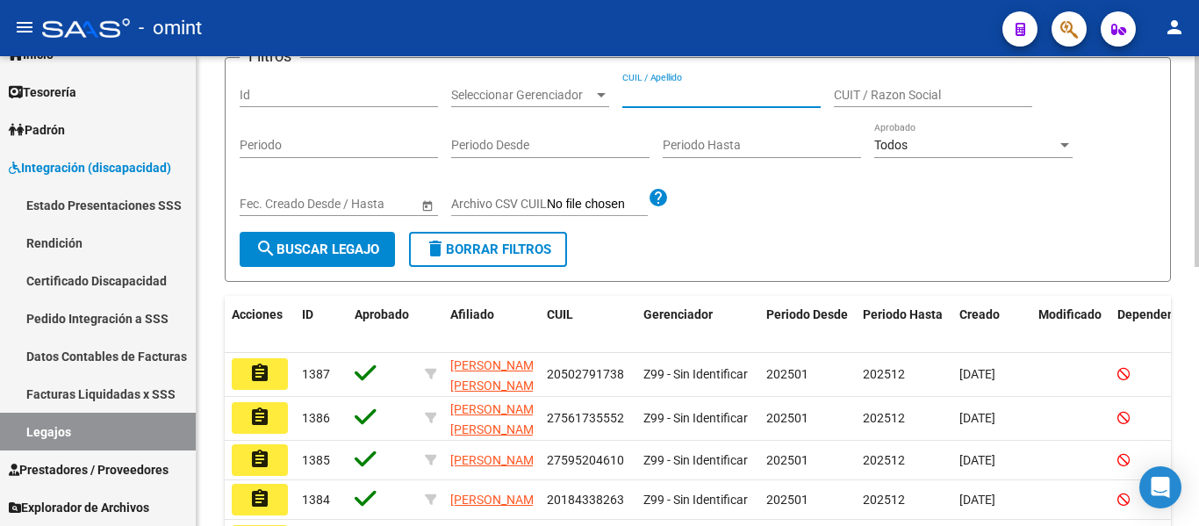
paste input "[PERSON_NAME] [PERSON_NAME]"
type input "[PERSON_NAME] [PERSON_NAME]"
click at [379, 250] on span "search Buscar Legajo" at bounding box center [318, 249] width 124 height 16
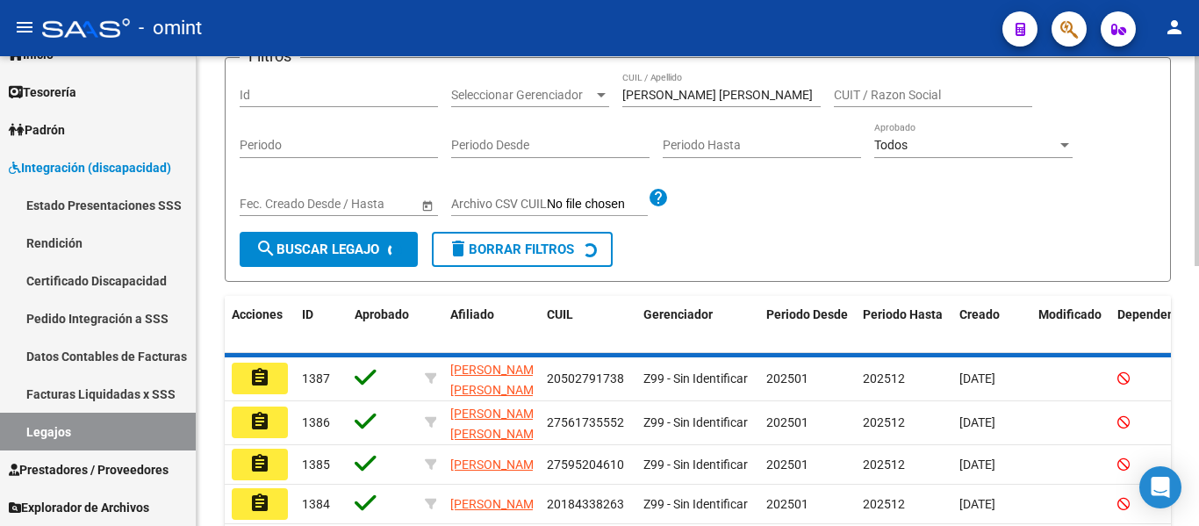
scroll to position [183, 0]
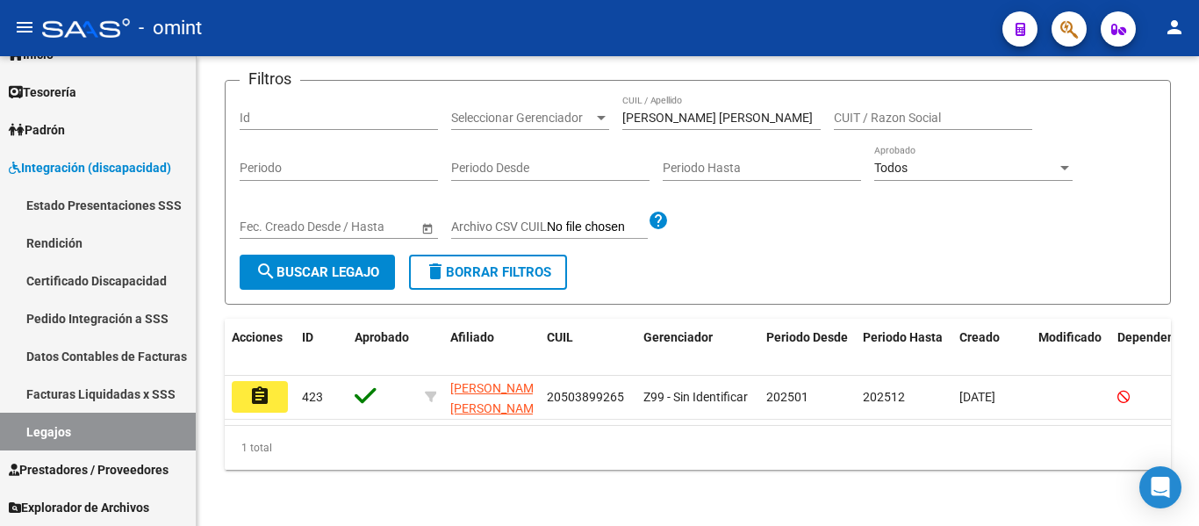
click at [260, 385] on mat-icon "assignment" at bounding box center [259, 395] width 21 height 21
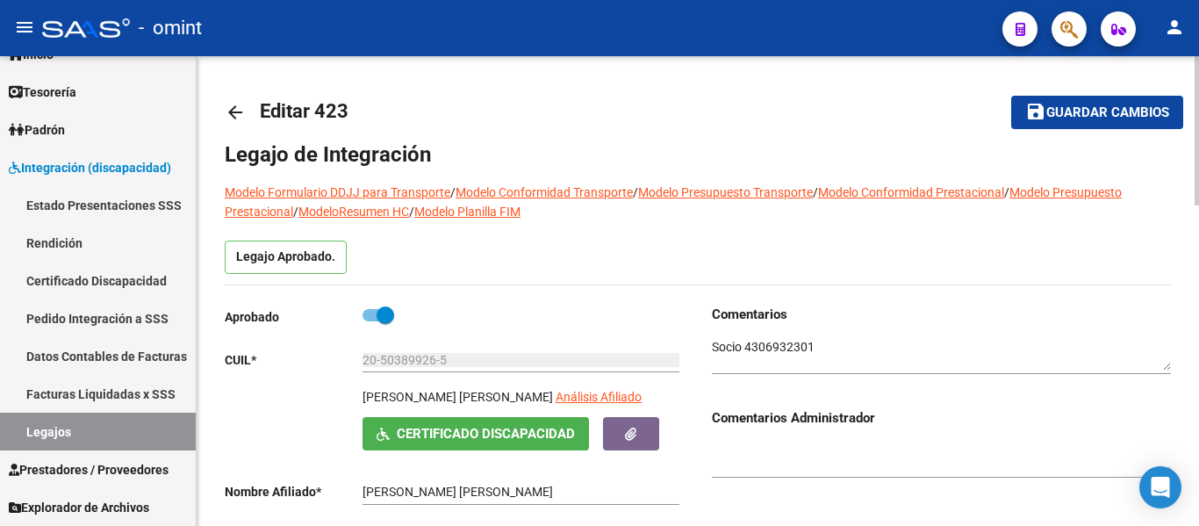
type input "[PERSON_NAME] [PERSON_NAME]"
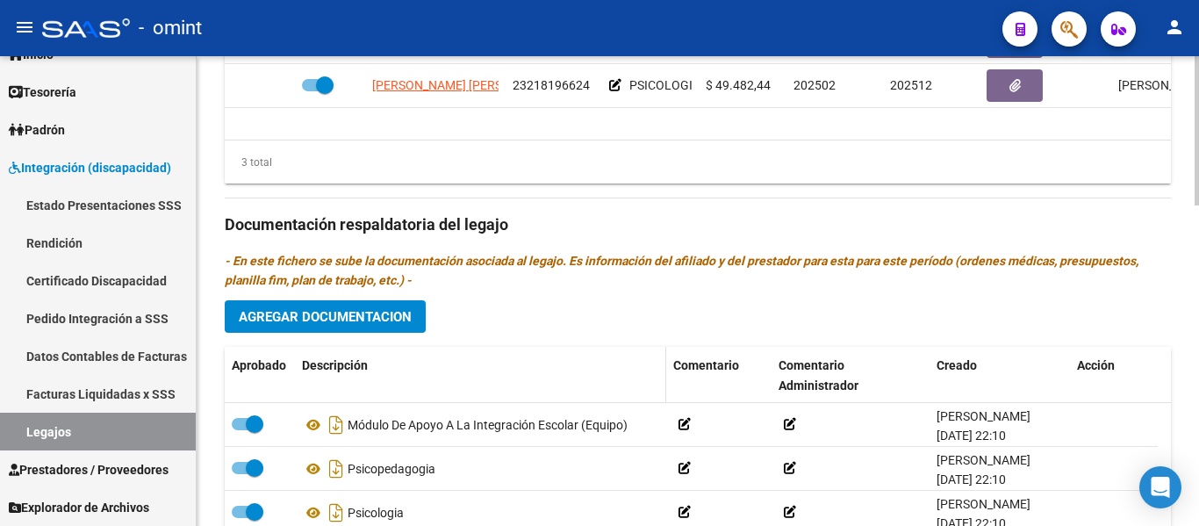
scroll to position [966, 0]
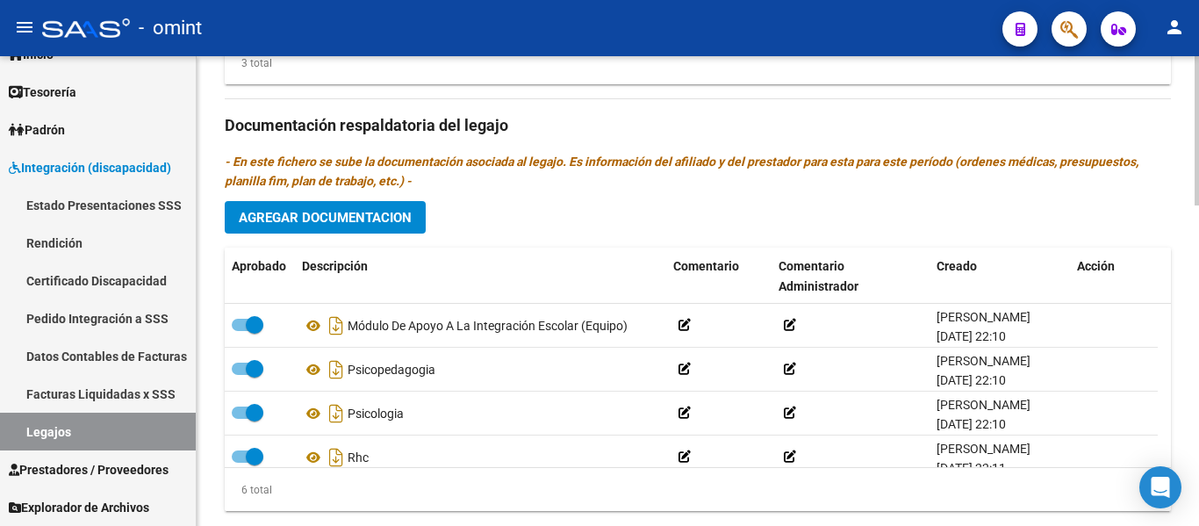
click at [380, 226] on span "Agregar Documentacion" at bounding box center [325, 218] width 173 height 16
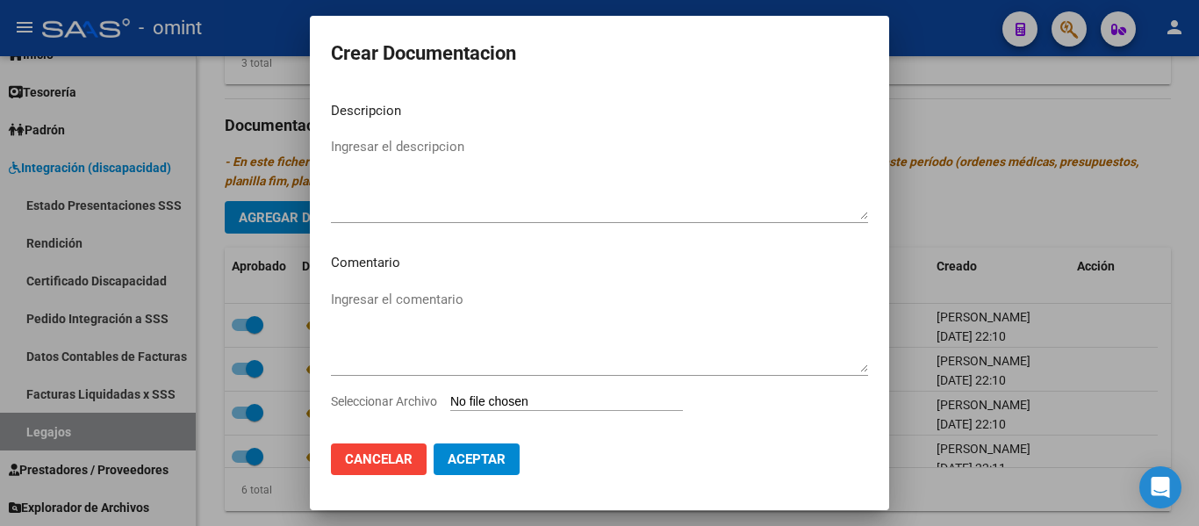
click at [534, 403] on input "Seleccionar Archivo" at bounding box center [566, 402] width 233 height 17
type input "C:\fakepath\Formulario 048 07-2025.pdf"
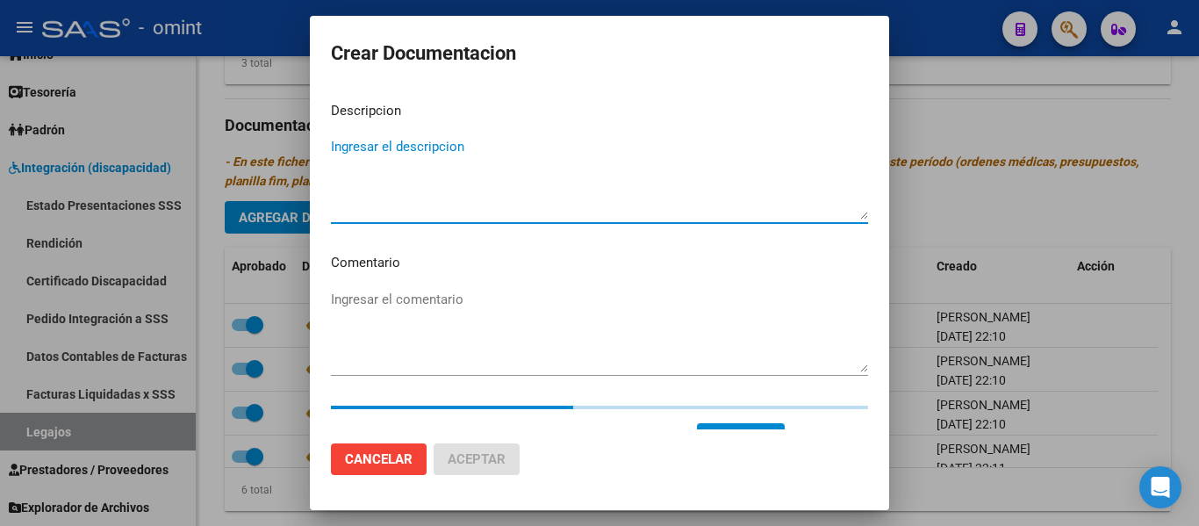
click at [440, 168] on textarea "Ingresar el descripcion" at bounding box center [599, 178] width 537 height 83
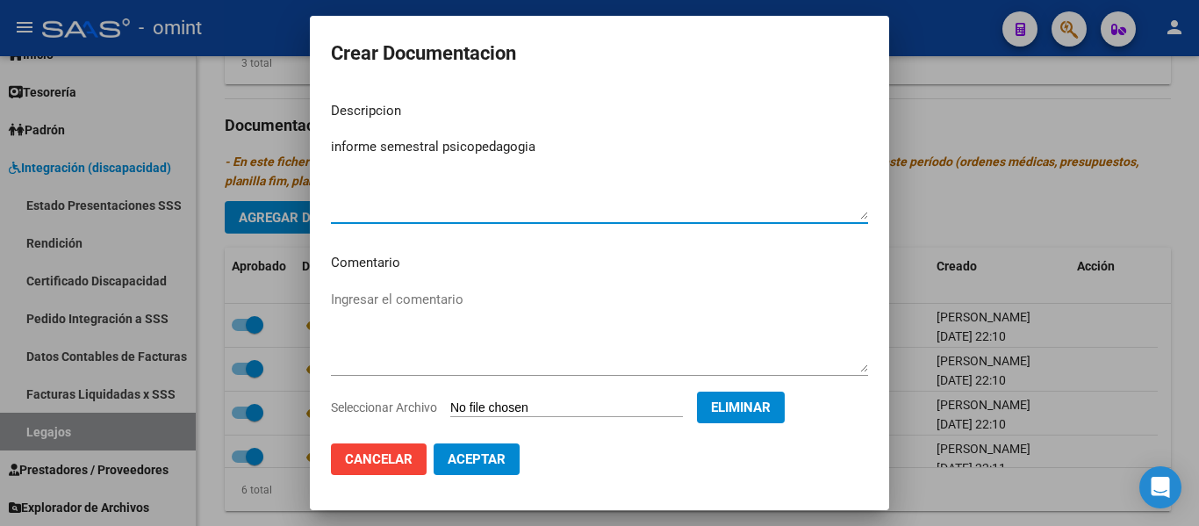
type textarea "informe semestral psicopedagogia"
click at [494, 461] on span "Aceptar" at bounding box center [477, 459] width 58 height 16
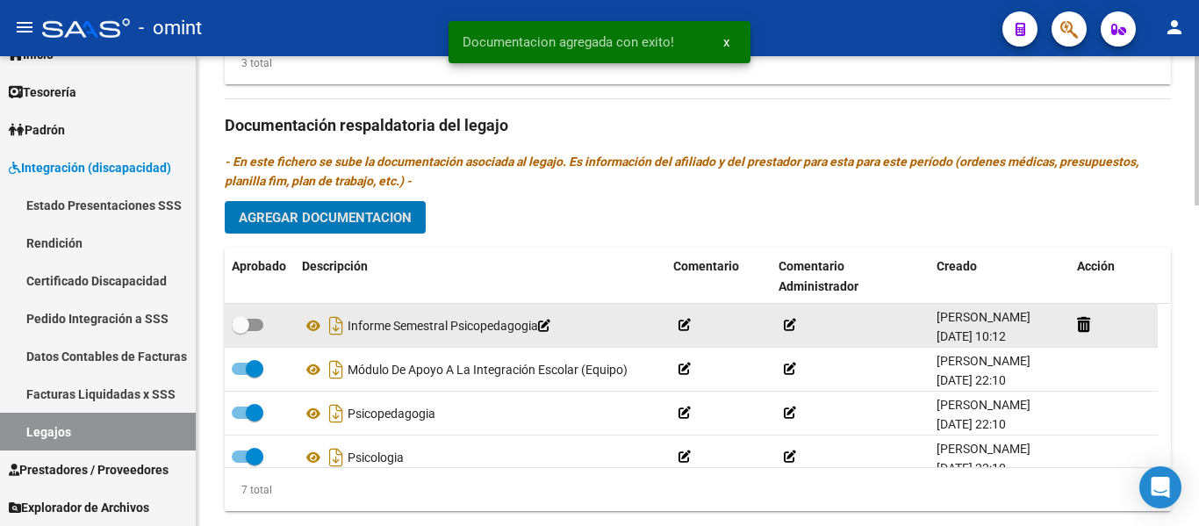
click at [241, 325] on span at bounding box center [241, 325] width 18 height 18
click at [241, 331] on input "checkbox" at bounding box center [240, 331] width 1 height 1
checkbox input "true"
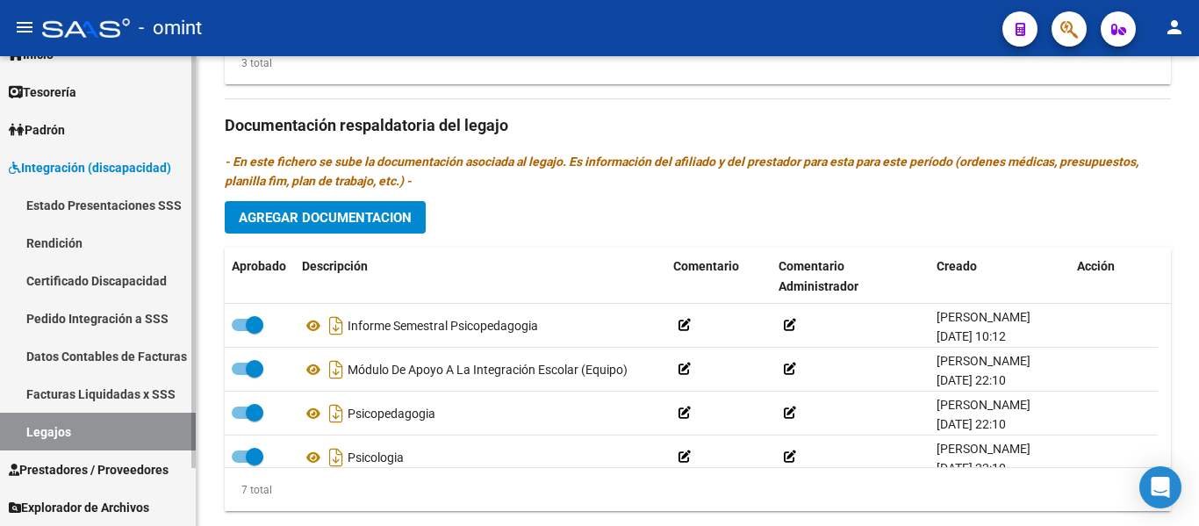
click at [116, 277] on link "Certificado Discapacidad" at bounding box center [98, 281] width 196 height 38
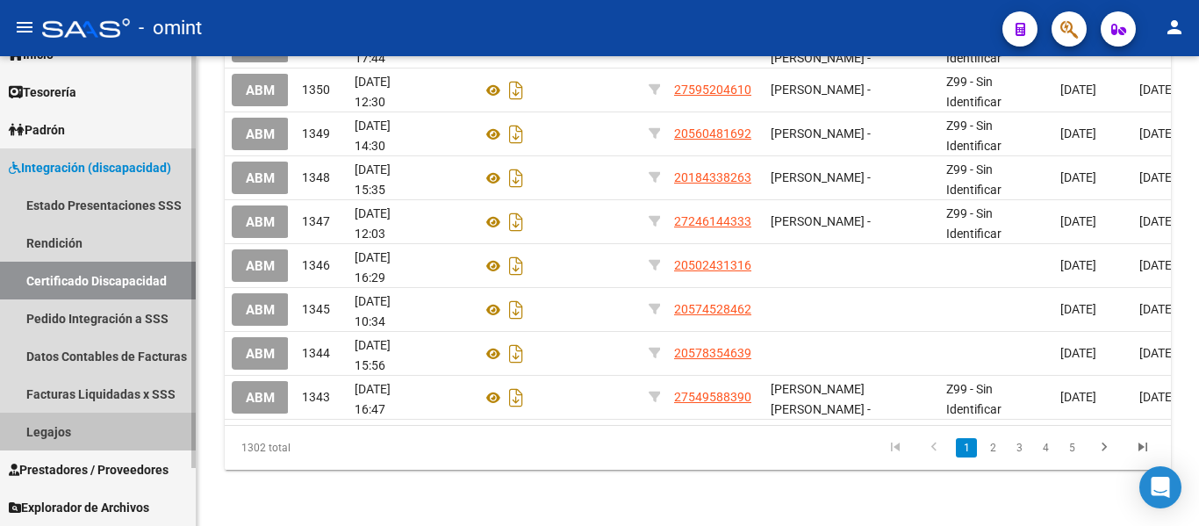
drag, startPoint x: 103, startPoint y: 428, endPoint x: 119, endPoint y: 433, distance: 16.7
click at [102, 428] on link "Legajos" at bounding box center [98, 432] width 196 height 38
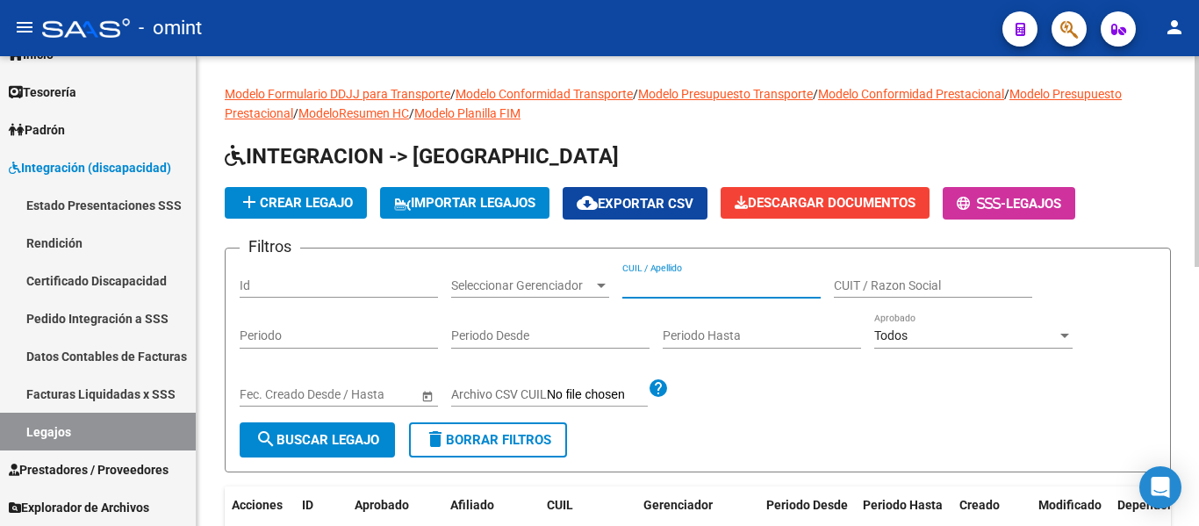
paste input "[PERSON_NAME] [PERSON_NAME]"
type input "[PERSON_NAME] [PERSON_NAME]"
click at [342, 434] on span "search Buscar Legajo" at bounding box center [318, 440] width 124 height 16
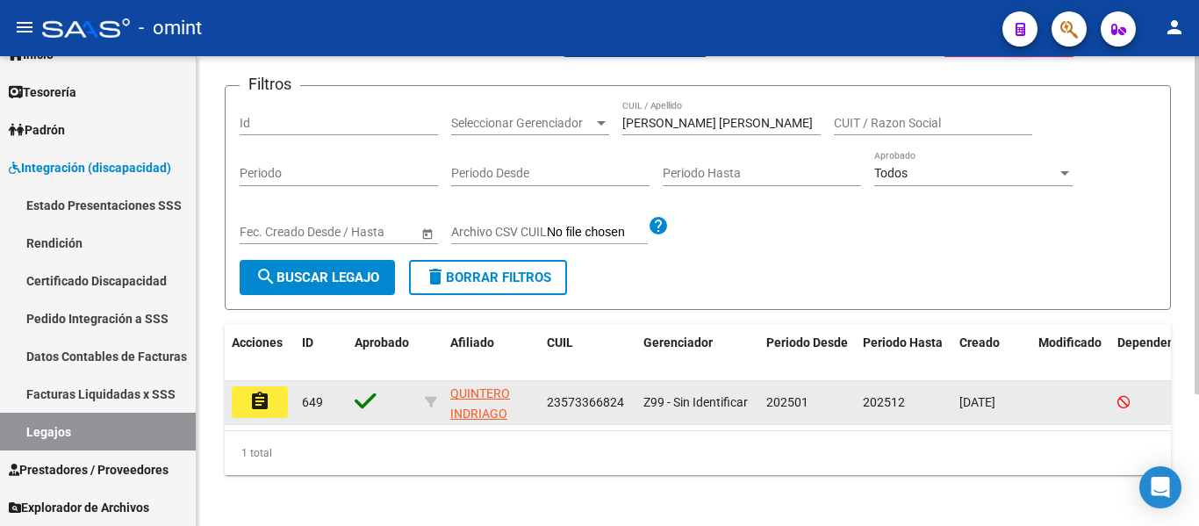
scroll to position [176, 0]
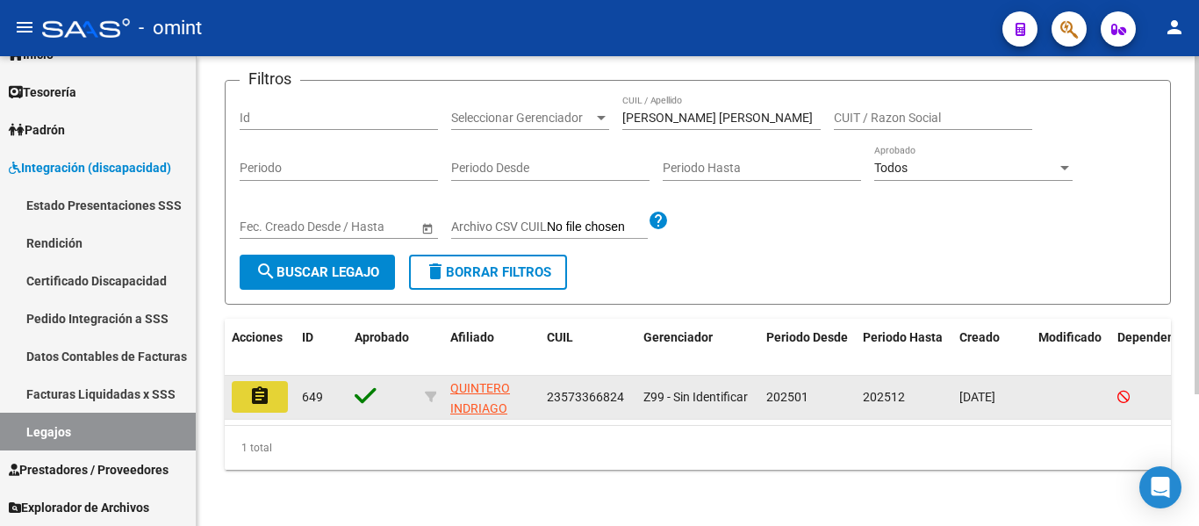
click at [265, 391] on mat-icon "assignment" at bounding box center [259, 395] width 21 height 21
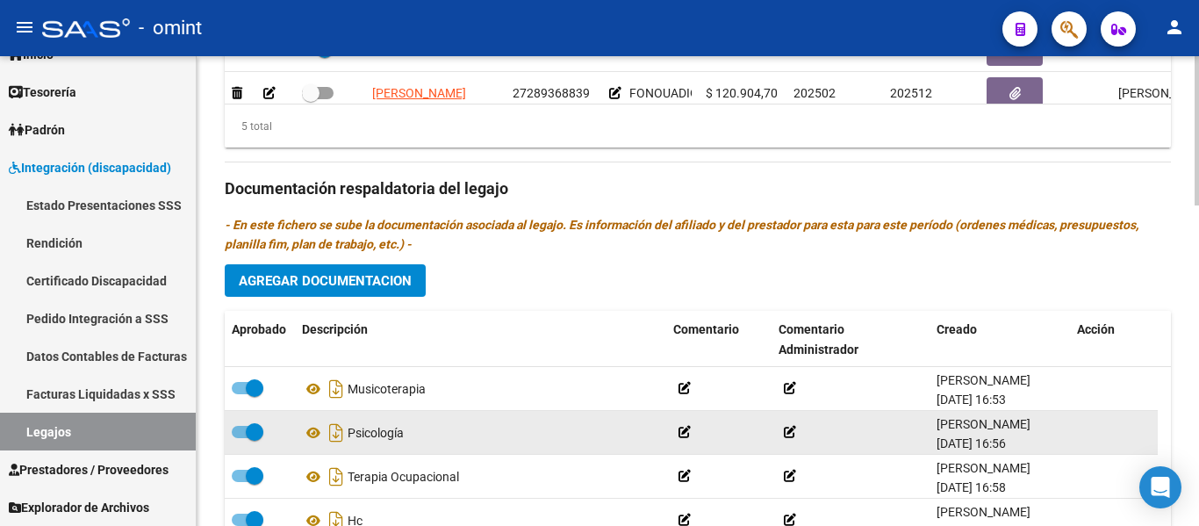
scroll to position [966, 0]
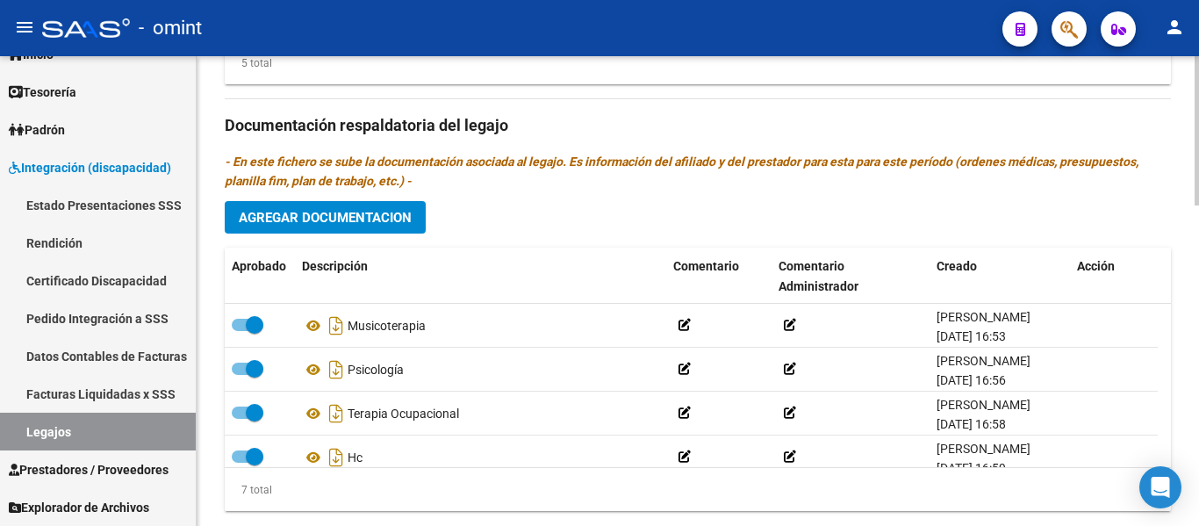
click at [391, 219] on span "Agregar Documentacion" at bounding box center [325, 218] width 173 height 16
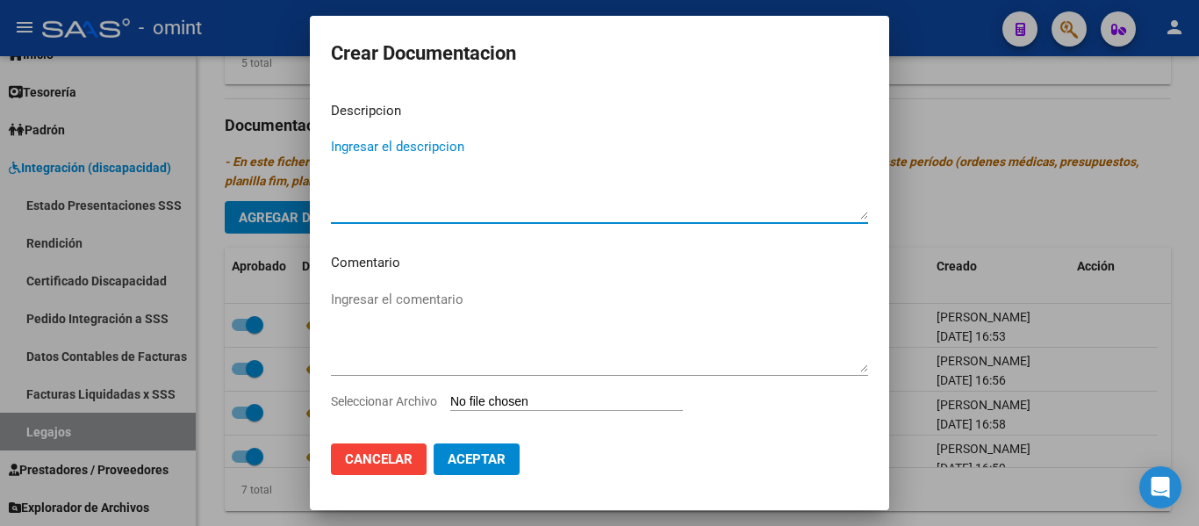
click at [503, 400] on input "Seleccionar Archivo" at bounding box center [566, 402] width 233 height 17
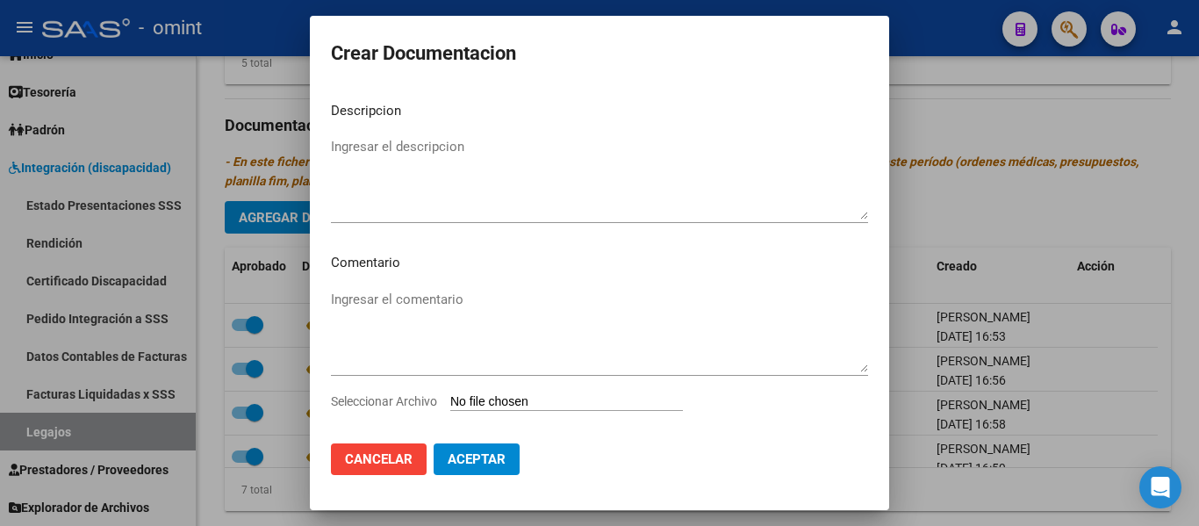
type input "C:\fakepath\1911062601_25100310030_form048.pdf"
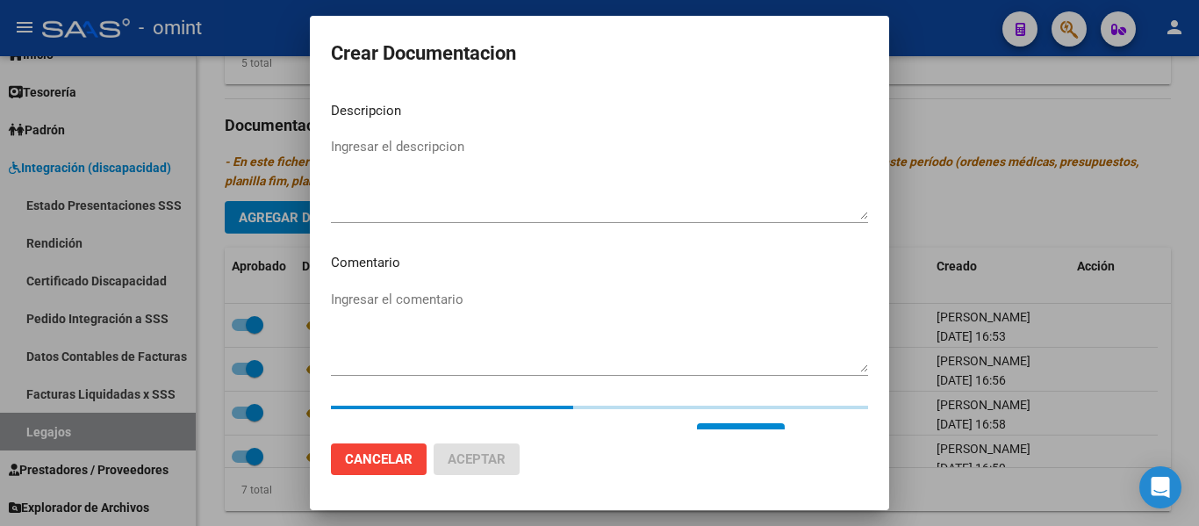
click at [473, 179] on textarea "Ingresar el descripcion" at bounding box center [599, 178] width 537 height 83
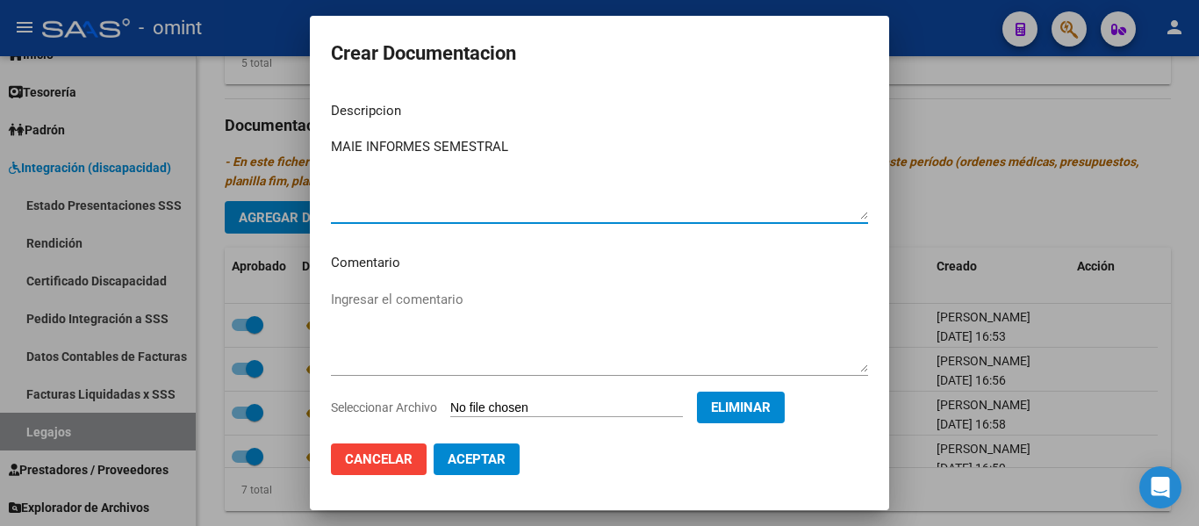
type textarea "MAIE INFORMES SEMESTRAL"
click at [493, 451] on span "Aceptar" at bounding box center [477, 459] width 58 height 16
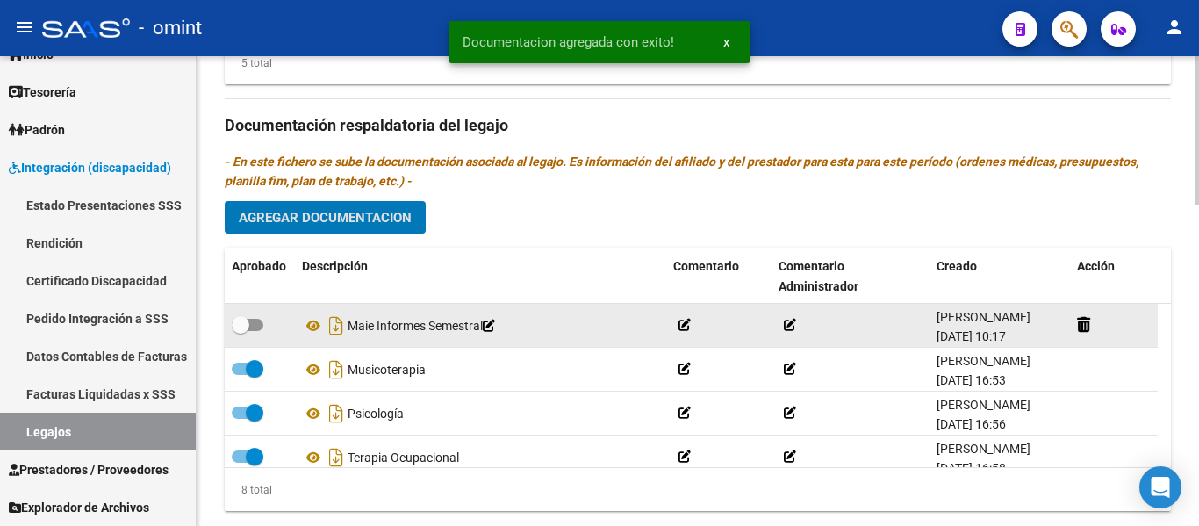
click at [239, 325] on span at bounding box center [241, 325] width 18 height 18
click at [240, 331] on input "checkbox" at bounding box center [240, 331] width 1 height 1
checkbox input "true"
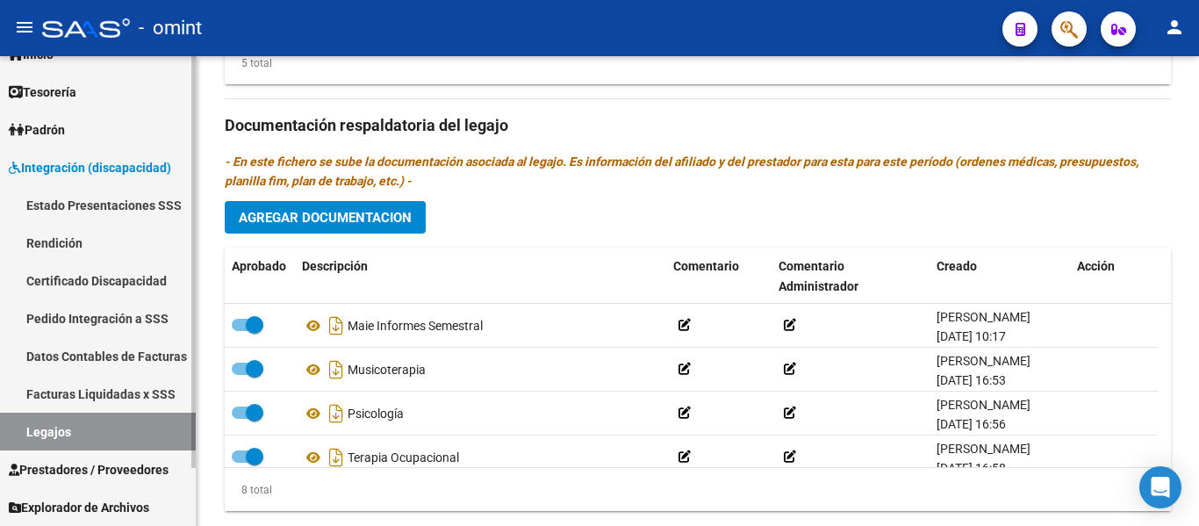
click at [128, 271] on link "Certificado Discapacidad" at bounding box center [98, 281] width 196 height 38
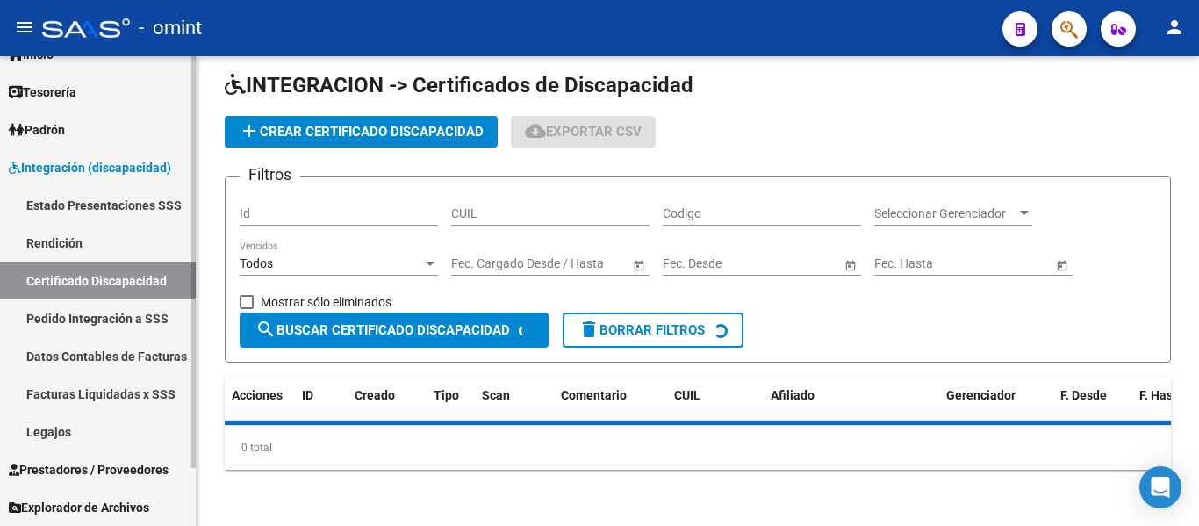
click at [65, 432] on link "Legajos" at bounding box center [98, 432] width 196 height 38
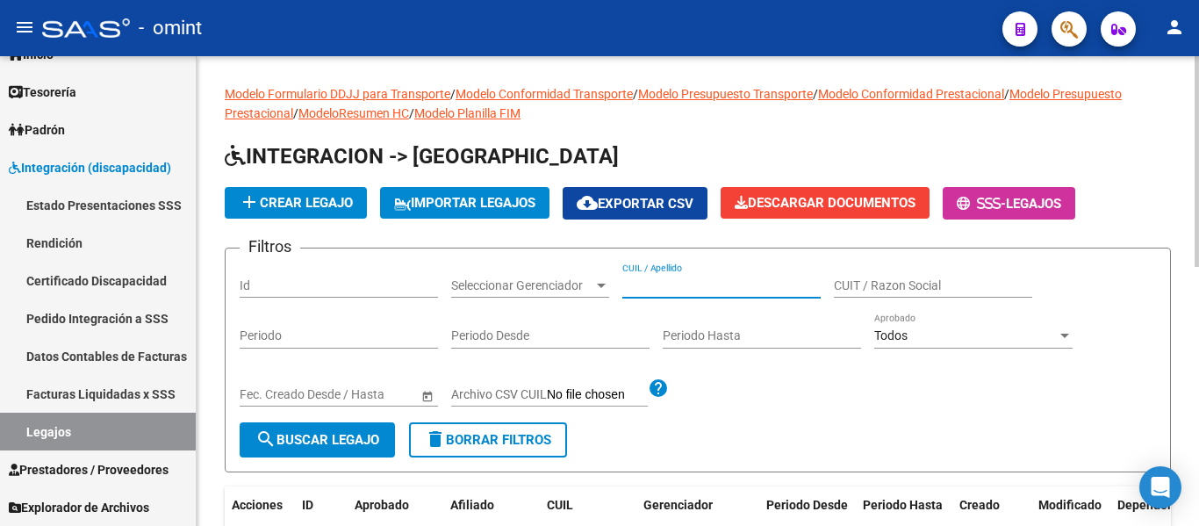
paste input "[PERSON_NAME] [PERSON_NAME]"
type input "[PERSON_NAME] [PERSON_NAME]"
click at [362, 441] on span "search Buscar Legajo" at bounding box center [318, 440] width 124 height 16
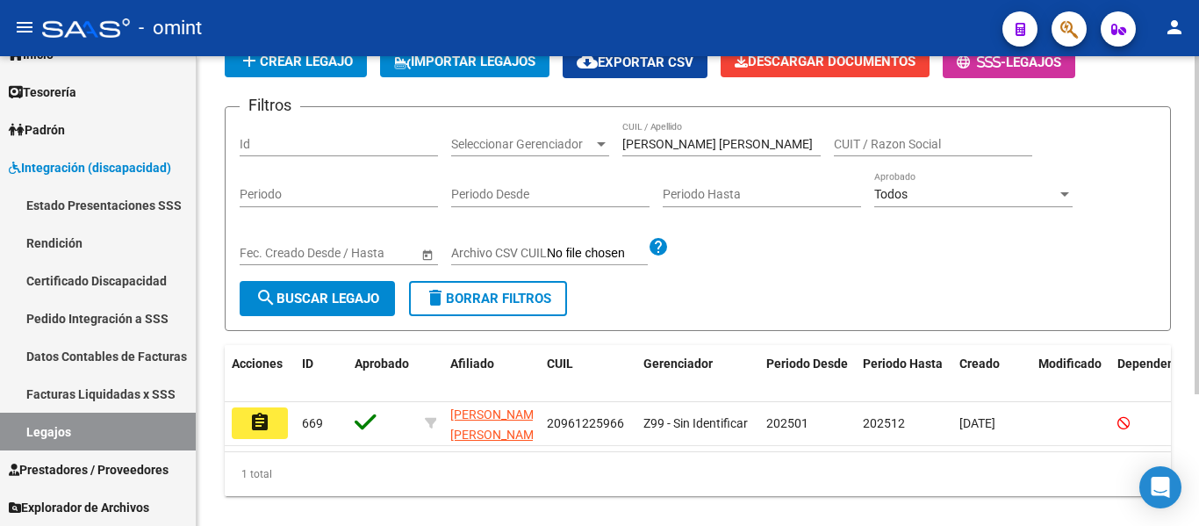
scroll to position [183, 0]
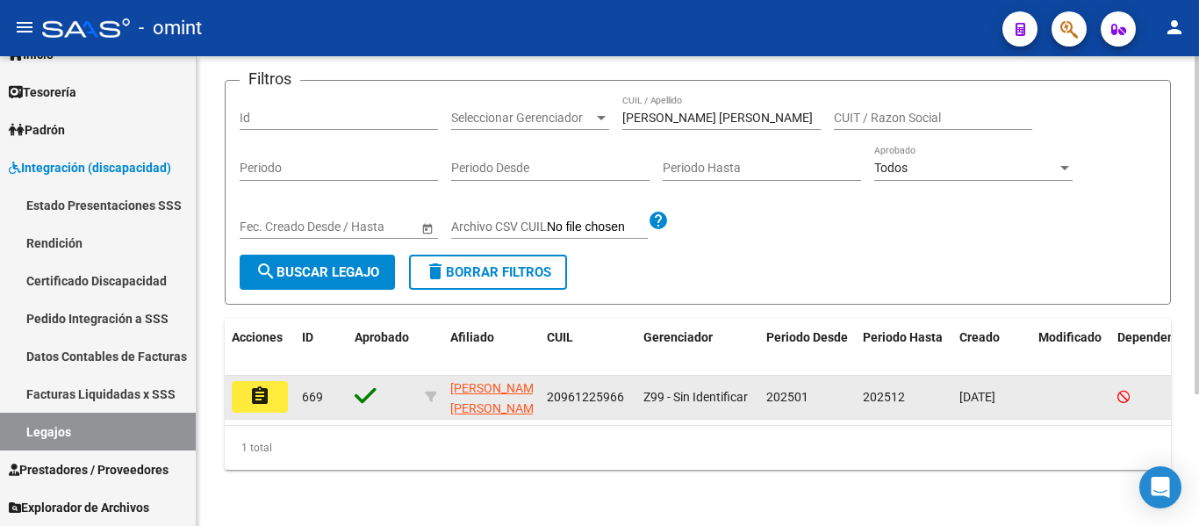
click at [258, 385] on mat-icon "assignment" at bounding box center [259, 395] width 21 height 21
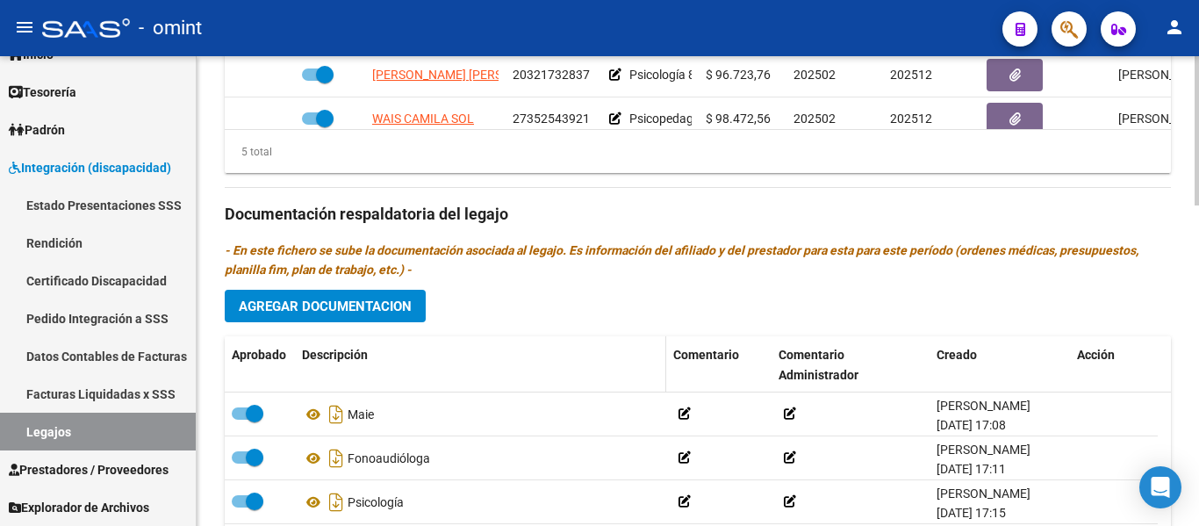
scroll to position [878, 0]
click at [373, 301] on span "Agregar Documentacion" at bounding box center [325, 306] width 173 height 16
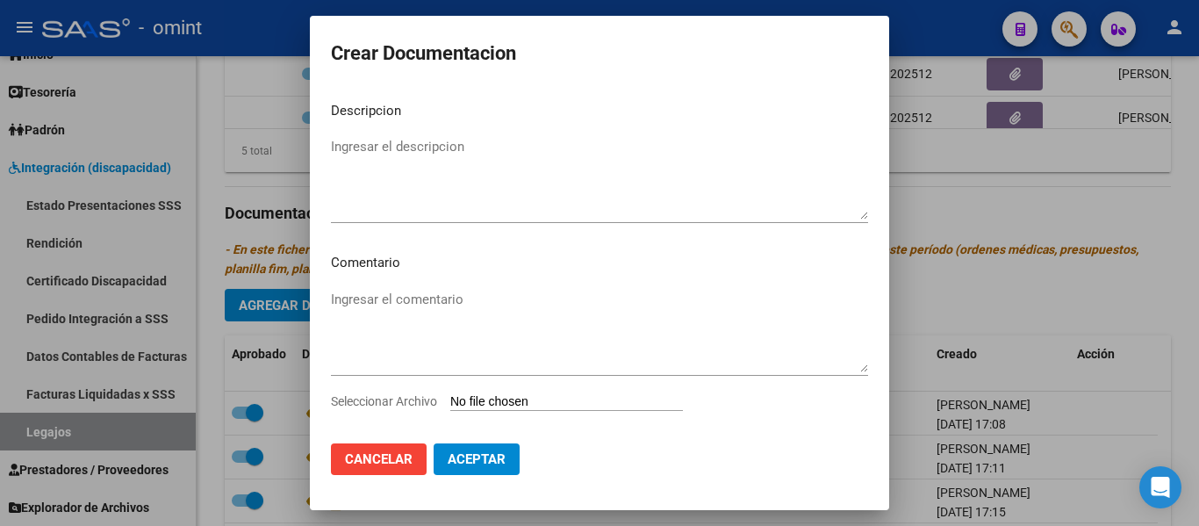
click at [517, 400] on input "Seleccionar Archivo" at bounding box center [566, 402] width 233 height 17
type input "C:\fakepath\INFORME SEMESTRAL.pdf"
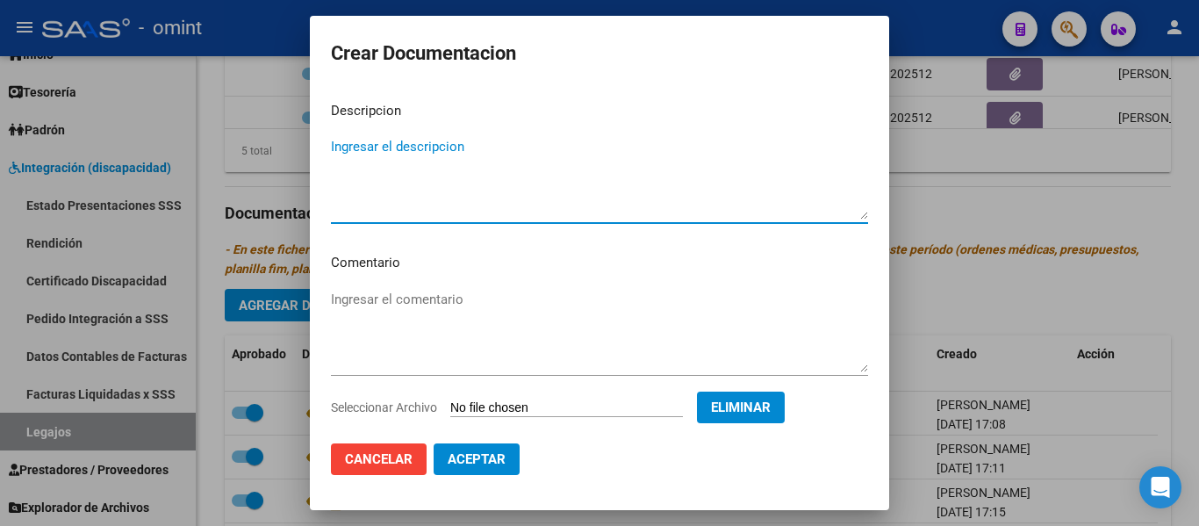
click at [481, 176] on textarea "Ingresar el descripcion" at bounding box center [599, 178] width 537 height 83
type textarea "INFORME SEMESTRAL TO"
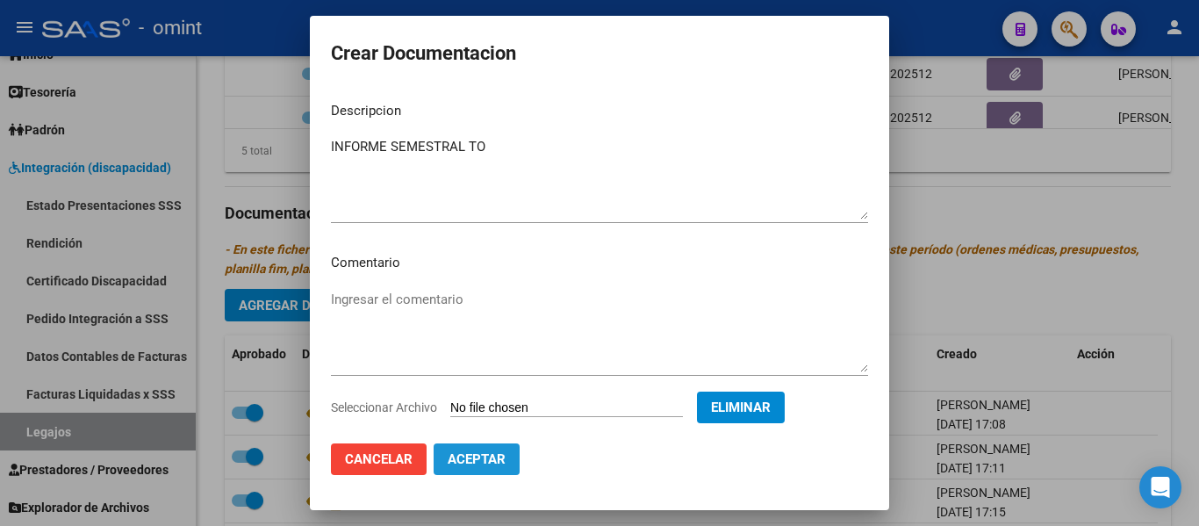
click at [482, 446] on button "Aceptar" at bounding box center [477, 459] width 86 height 32
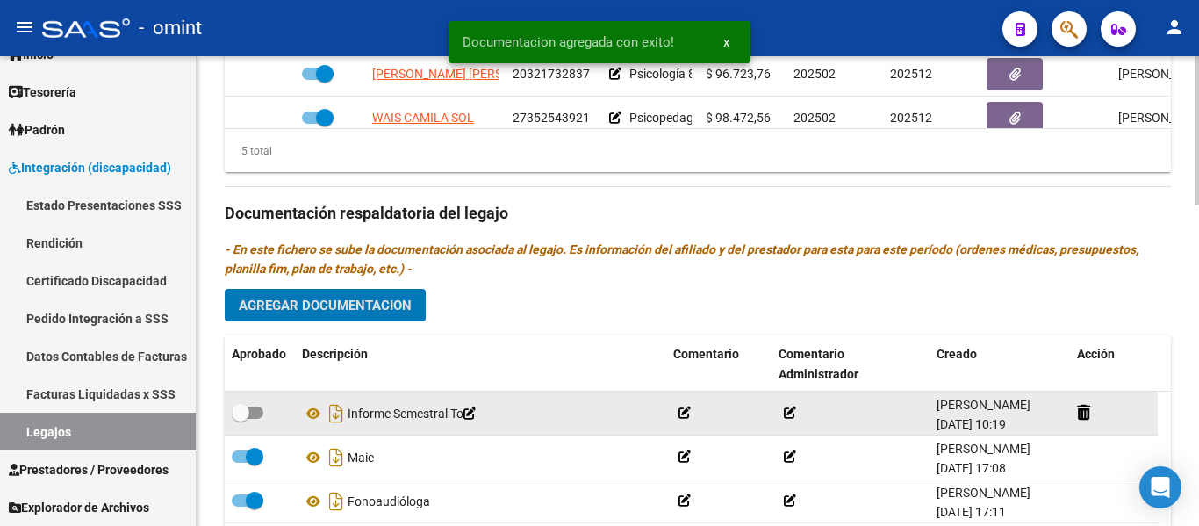
click at [263, 395] on datatable-body-cell at bounding box center [260, 413] width 70 height 43
click at [254, 418] on span at bounding box center [248, 413] width 32 height 12
click at [241, 419] on input "checkbox" at bounding box center [240, 419] width 1 height 1
checkbox input "true"
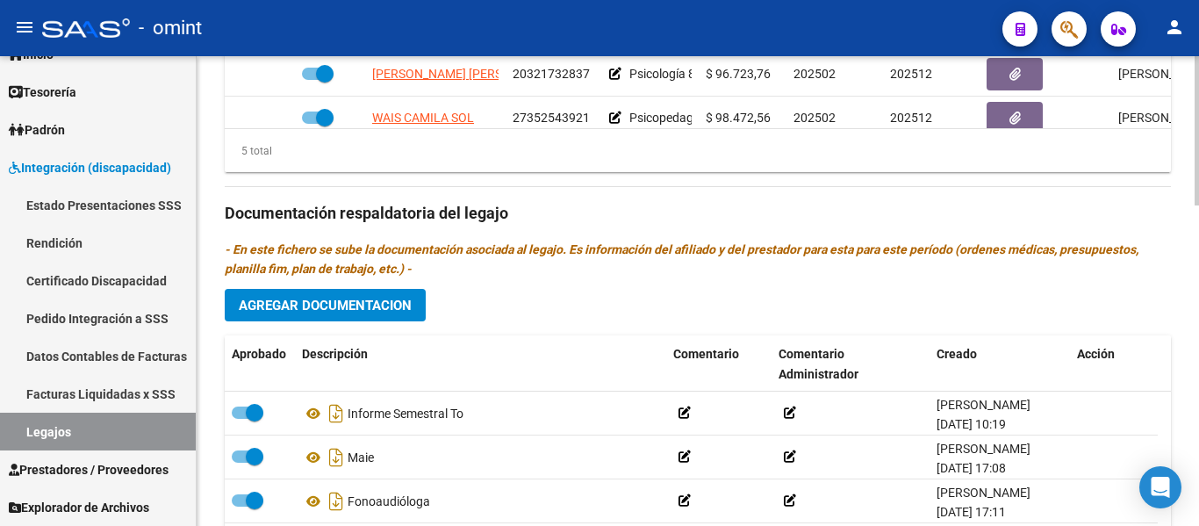
click at [418, 300] on button "Agregar Documentacion" at bounding box center [325, 305] width 201 height 32
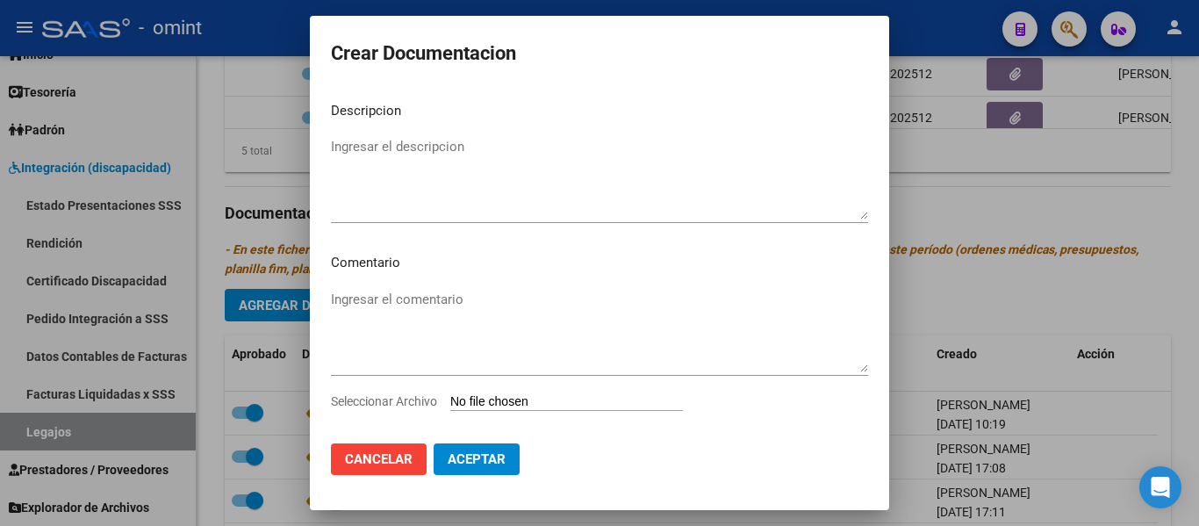
click at [527, 403] on input "Seleccionar Archivo" at bounding box center [566, 402] width 233 height 17
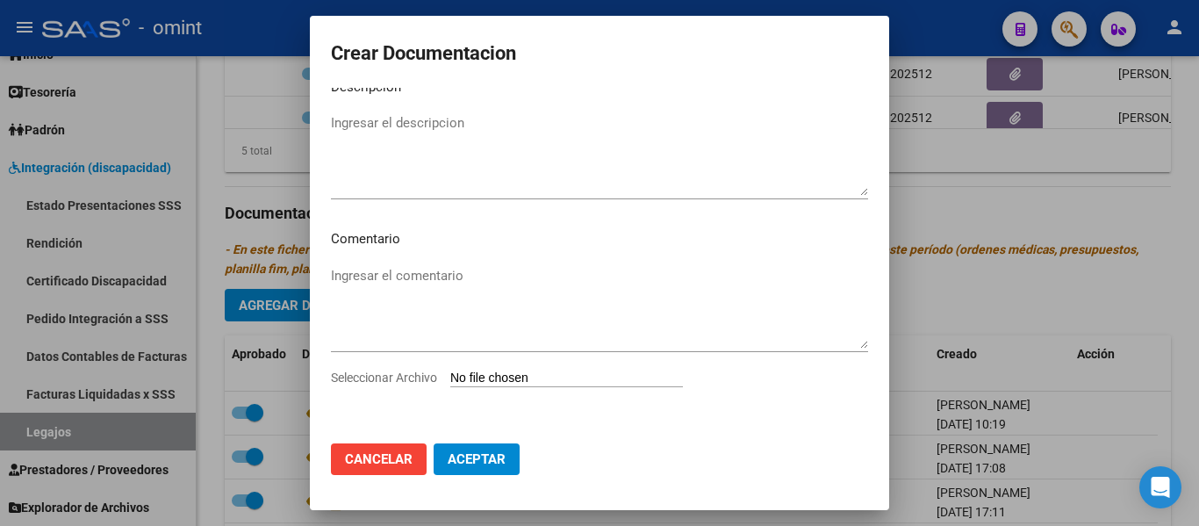
type input "C:\fakepath\informe semestral.pdf"
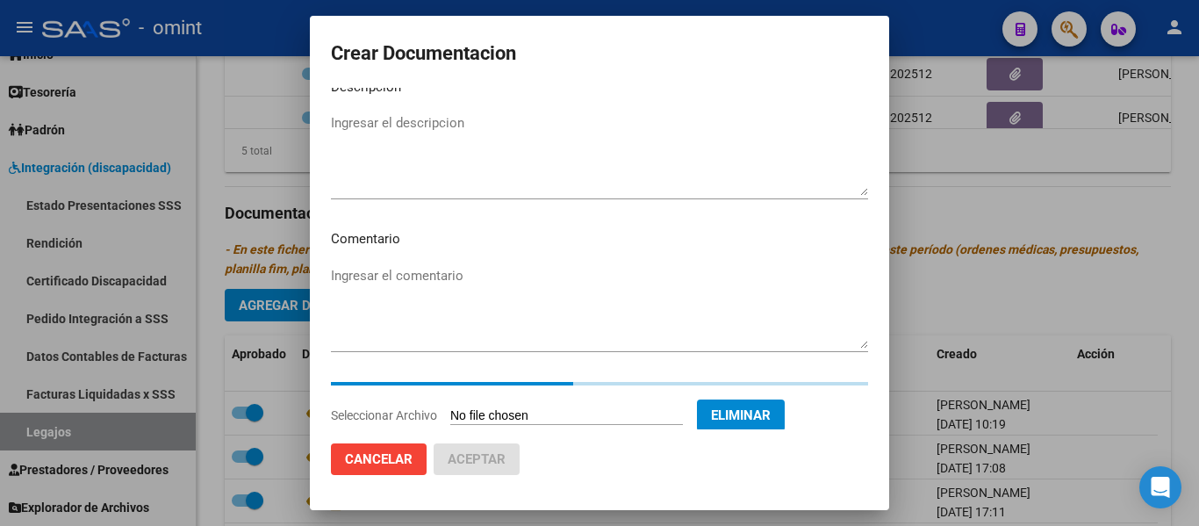
click at [505, 131] on textarea "Ingresar el descripcion" at bounding box center [599, 154] width 537 height 83
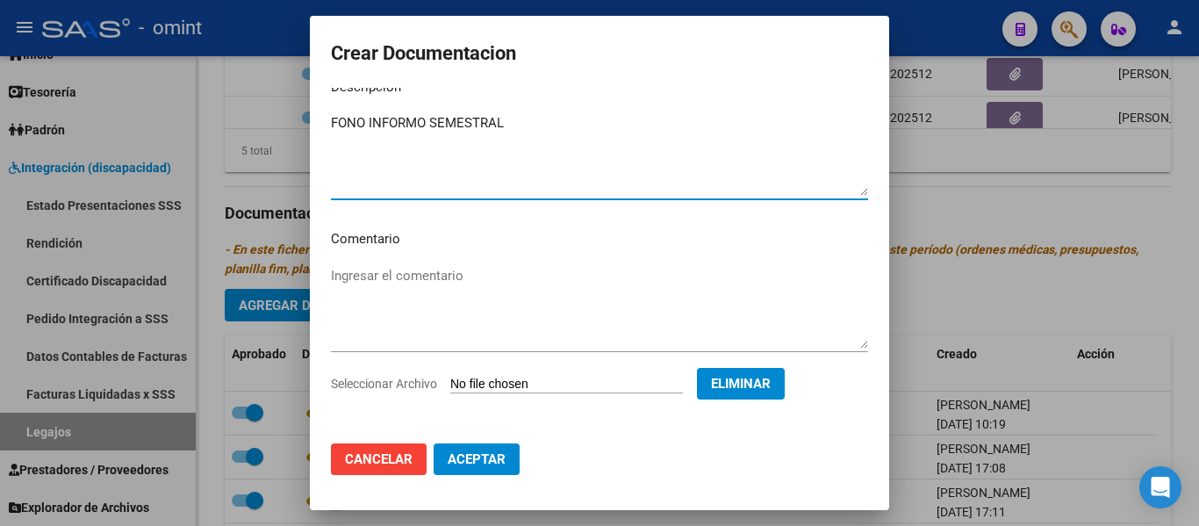
type textarea "FONO INFORMO SEMESTRAL"
click at [493, 455] on span "Aceptar" at bounding box center [477, 459] width 58 height 16
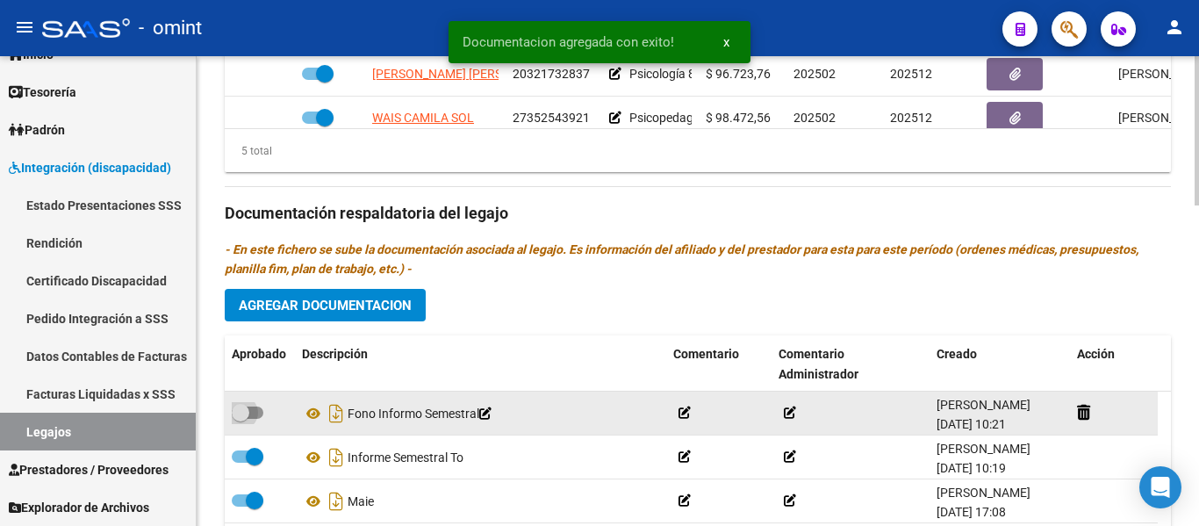
click at [248, 407] on span at bounding box center [241, 413] width 18 height 18
click at [241, 419] on input "checkbox" at bounding box center [240, 419] width 1 height 1
checkbox input "true"
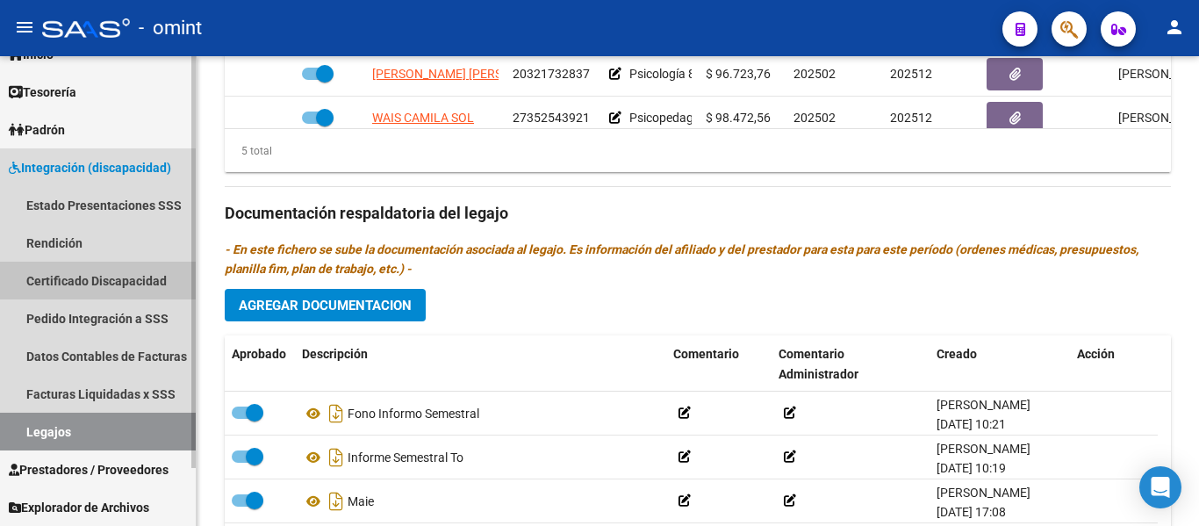
click at [123, 280] on link "Certificado Discapacidad" at bounding box center [98, 281] width 196 height 38
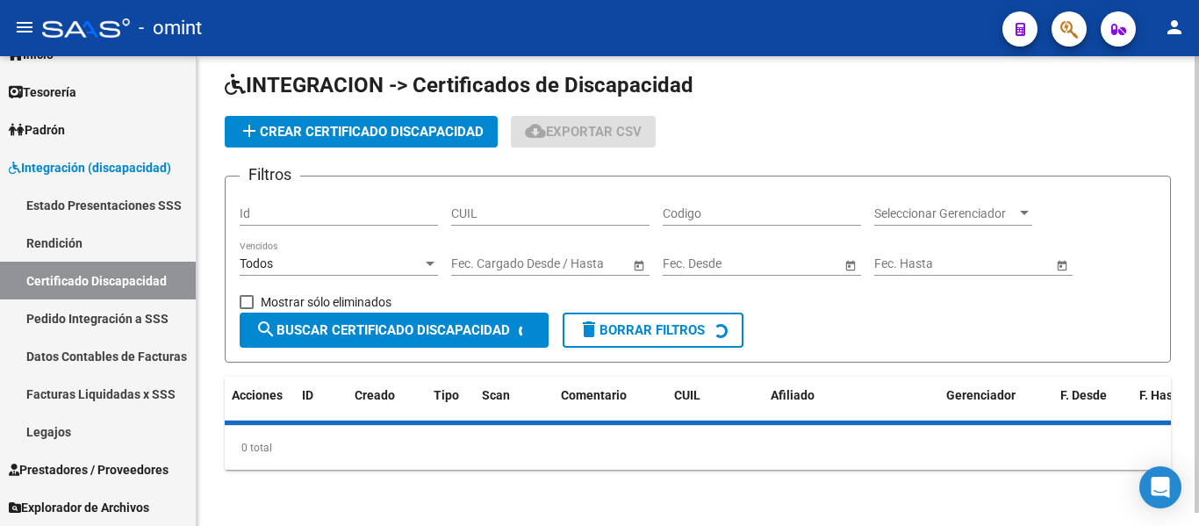
click at [100, 421] on link "Legajos" at bounding box center [98, 432] width 196 height 38
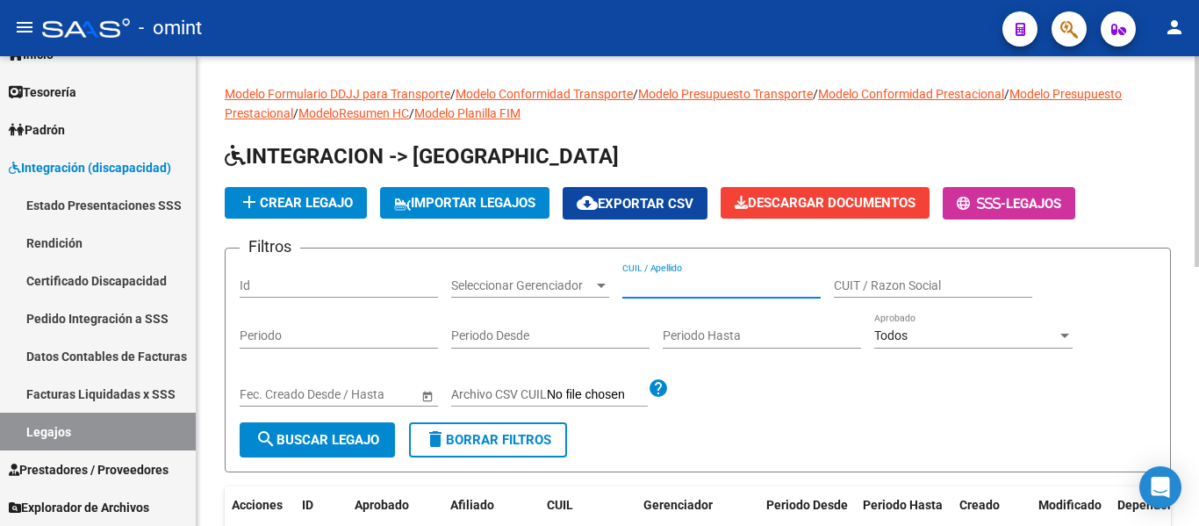
paste input "[PERSON_NAME]"
type input "[PERSON_NAME]"
click at [349, 433] on span "search Buscar Legajo" at bounding box center [318, 440] width 124 height 16
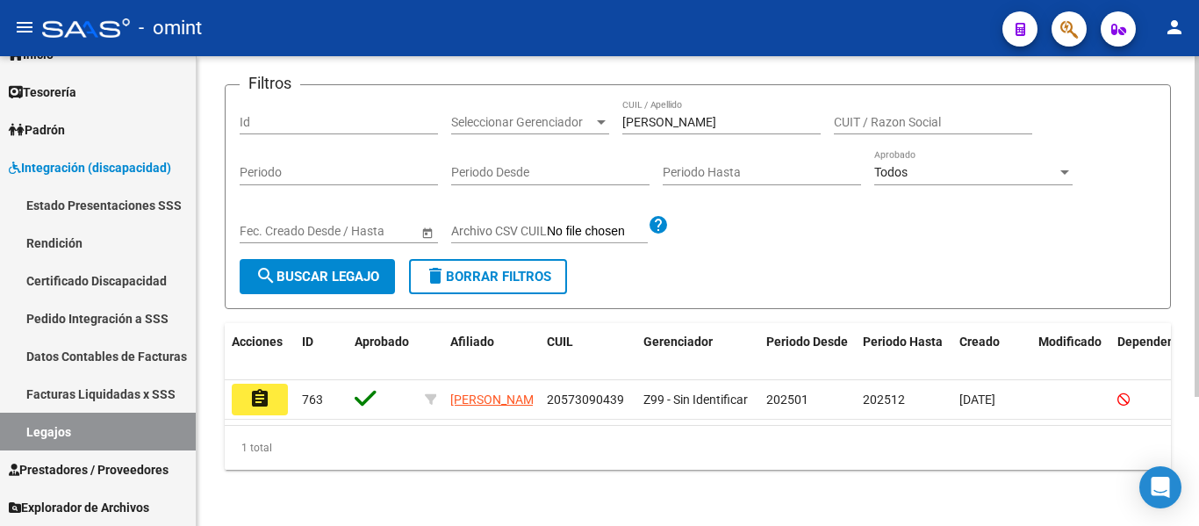
scroll to position [178, 0]
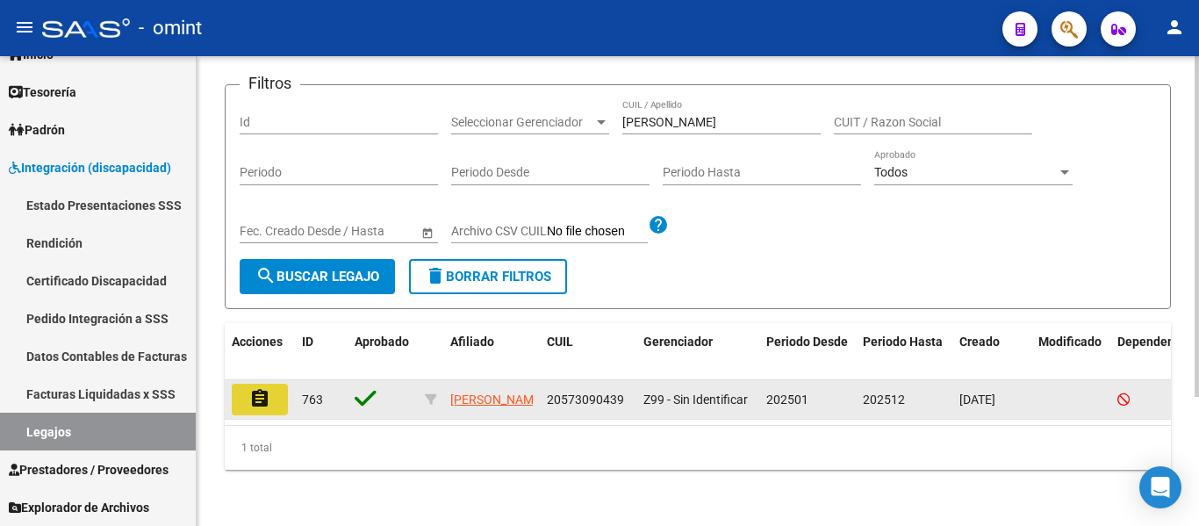
drag, startPoint x: 267, startPoint y: 378, endPoint x: 272, endPoint y: 389, distance: 11.8
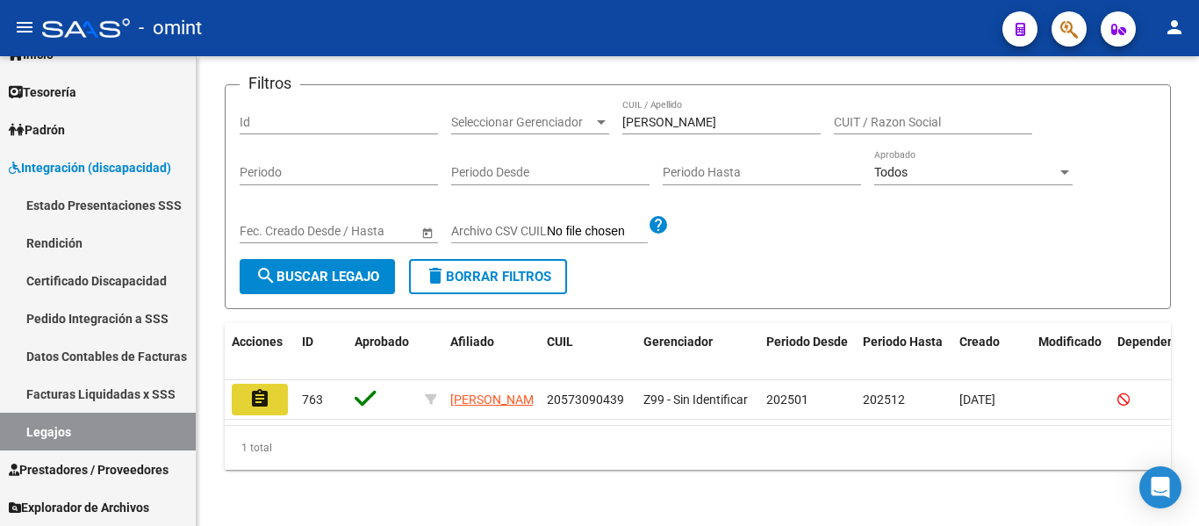
click at [266, 388] on mat-icon "assignment" at bounding box center [259, 398] width 21 height 21
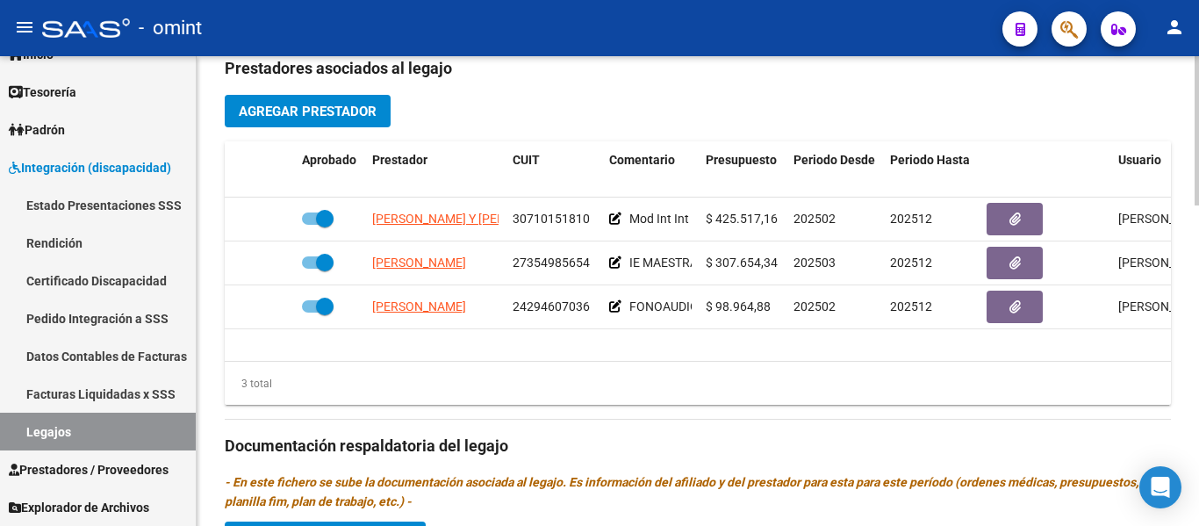
scroll to position [626, 0]
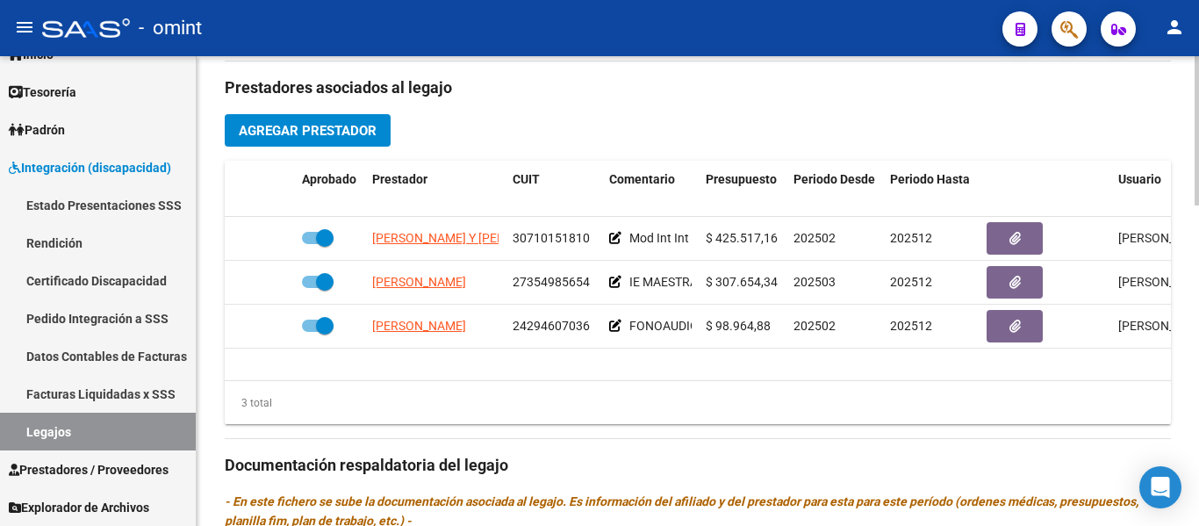
click at [1192, 320] on div "arrow_back Editar 763 save Guardar cambios Legajo de Integración Modelo Formula…" at bounding box center [700, 168] width 1007 height 1477
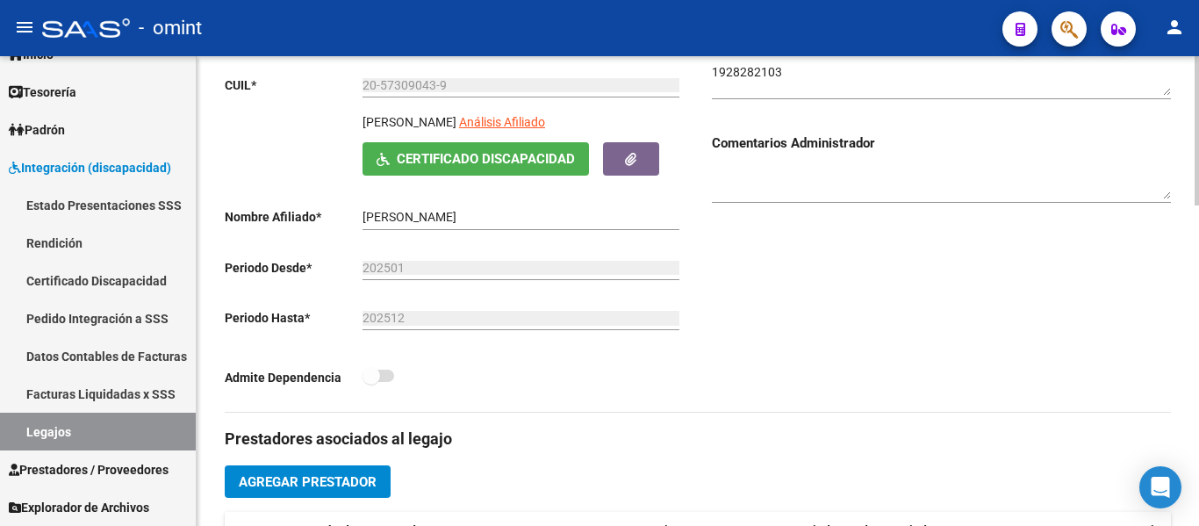
scroll to position [99, 0]
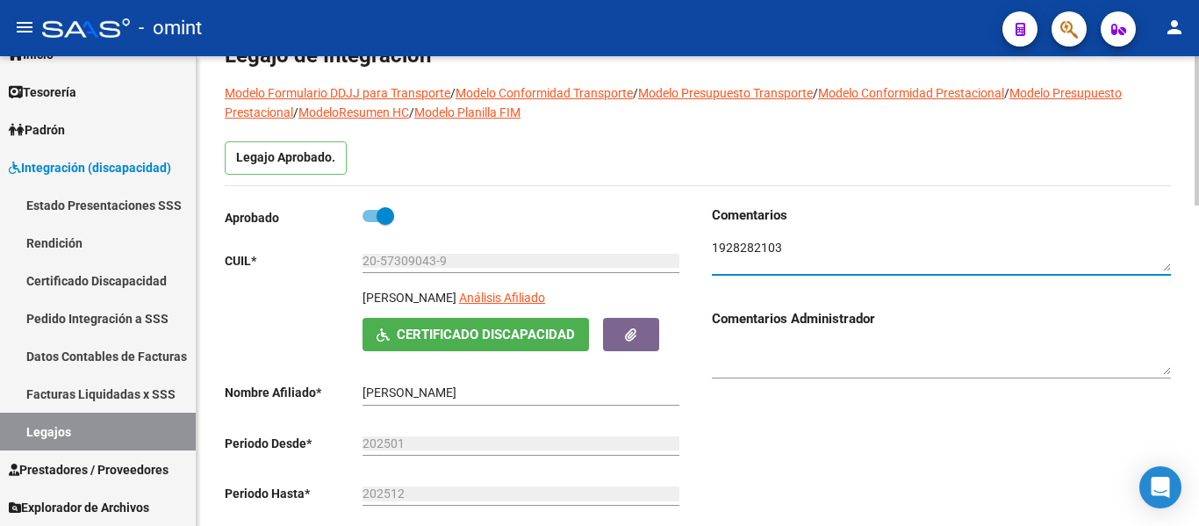
drag, startPoint x: 792, startPoint y: 248, endPoint x: 709, endPoint y: 247, distance: 83.4
click at [709, 247] on div "Comentarios Comentarios Administrador" at bounding box center [934, 396] width 473 height 382
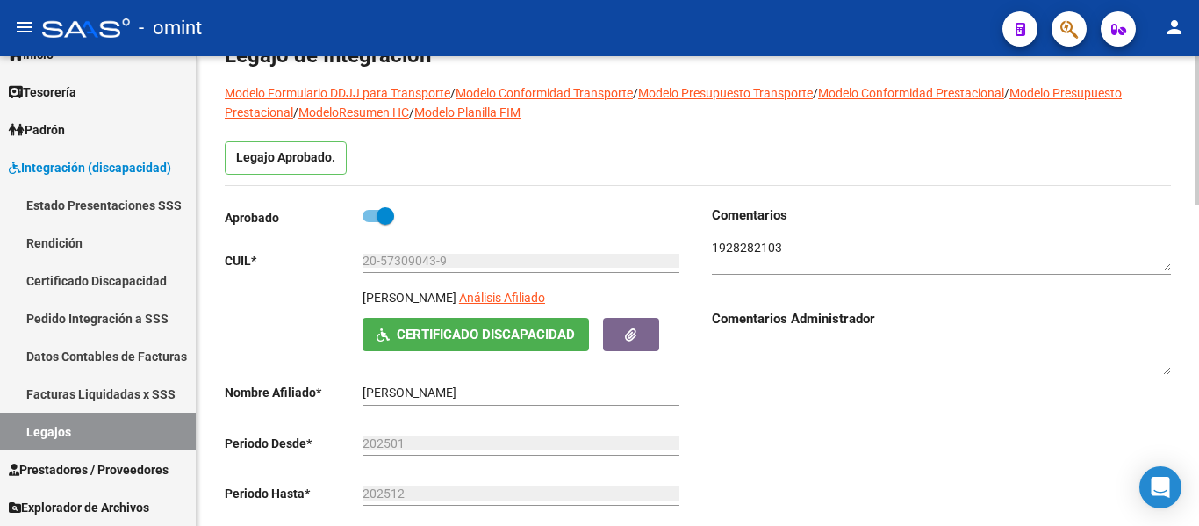
drag, startPoint x: 364, startPoint y: 298, endPoint x: 434, endPoint y: 303, distance: 69.6
click at [434, 303] on p "[PERSON_NAME]" at bounding box center [410, 297] width 94 height 19
copy p "[PERSON_NAME]"
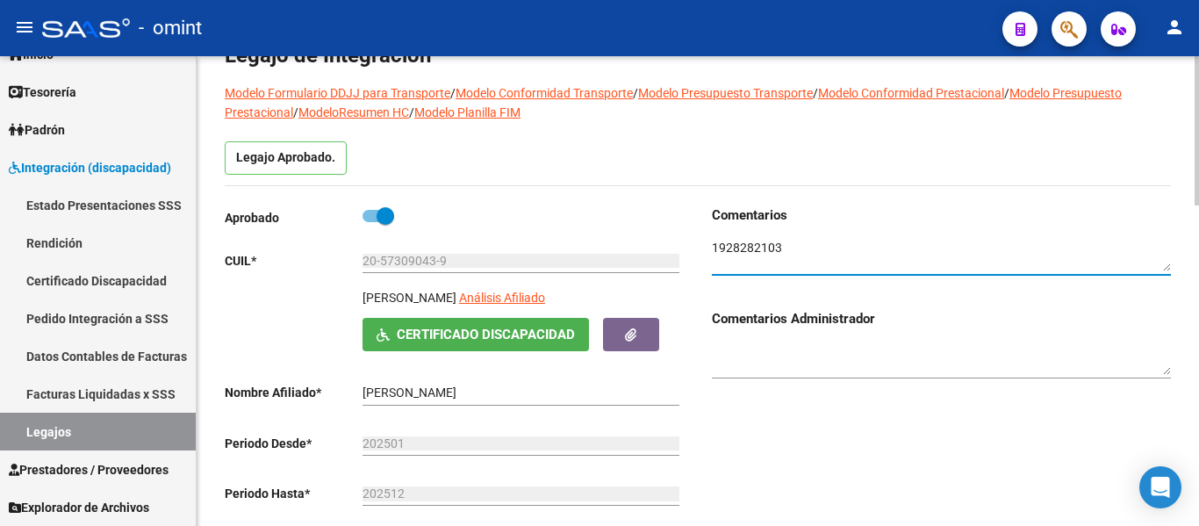
drag, startPoint x: 789, startPoint y: 248, endPoint x: 709, endPoint y: 252, distance: 80.0
click at [709, 252] on div "Comentarios Comentarios Administrador" at bounding box center [934, 396] width 473 height 382
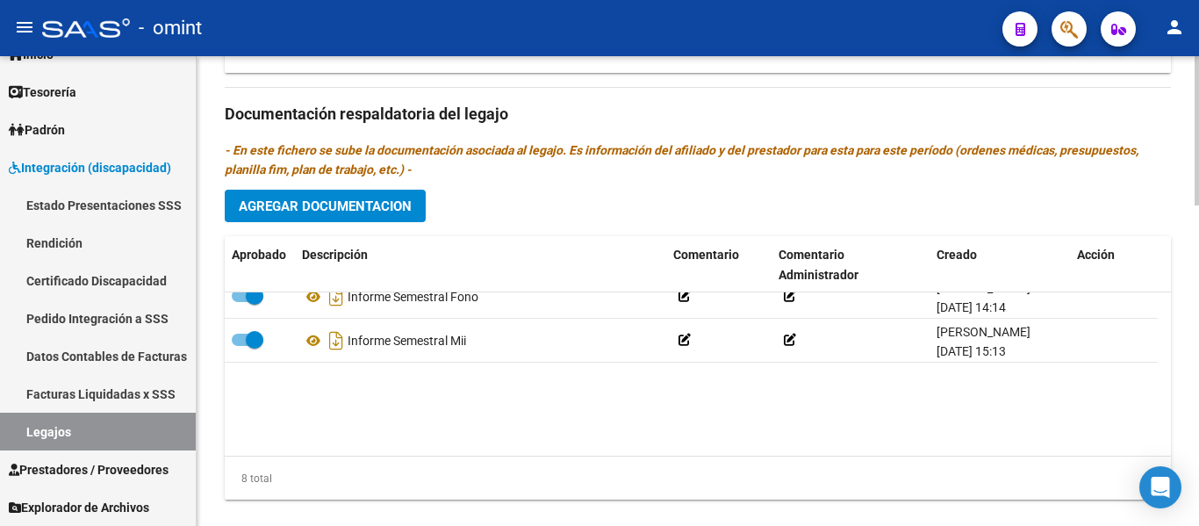
scroll to position [0, 0]
